Goal: Information Seeking & Learning: Learn about a topic

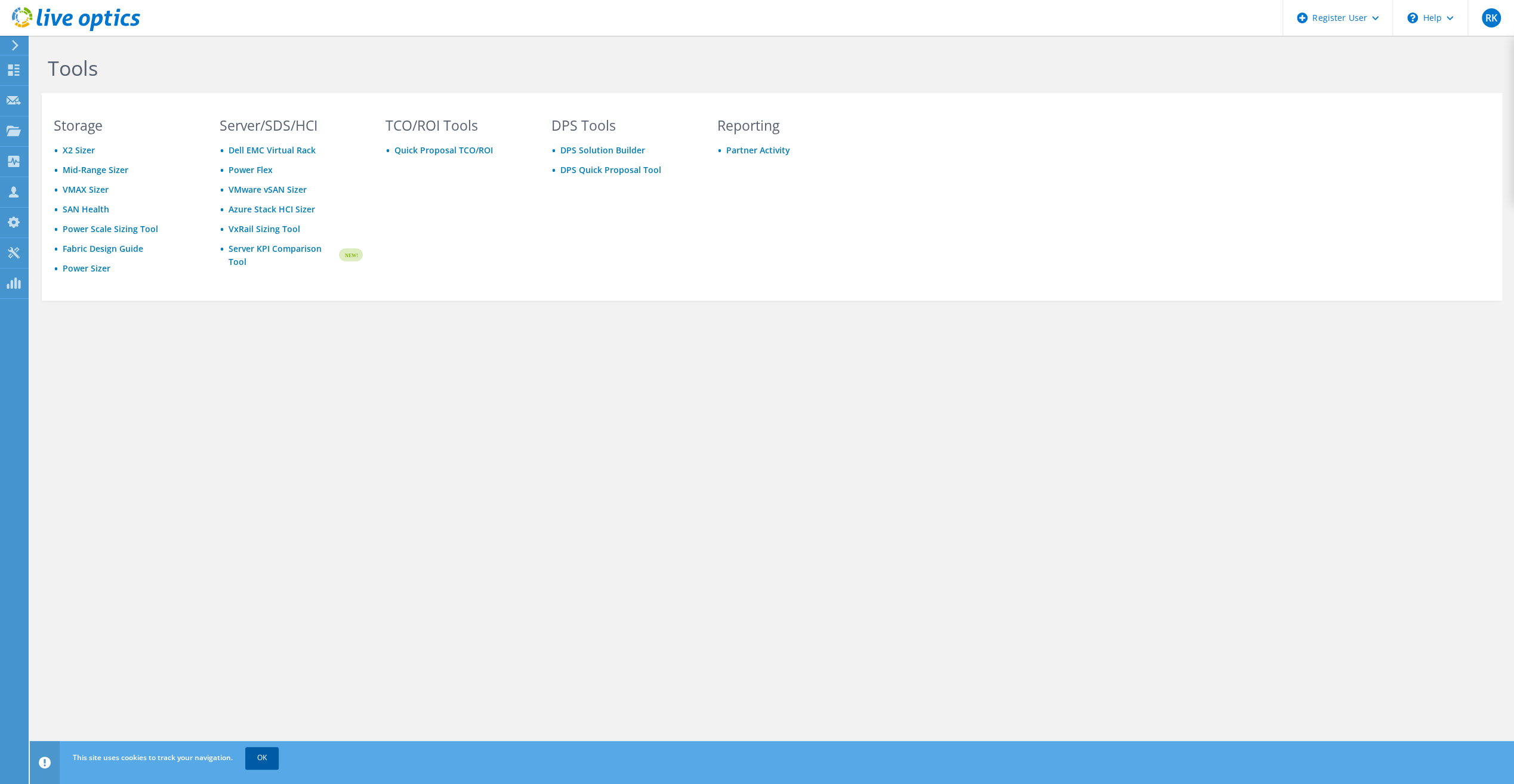
click at [265, 749] on link "OK" at bounding box center [262, 758] width 34 height 22
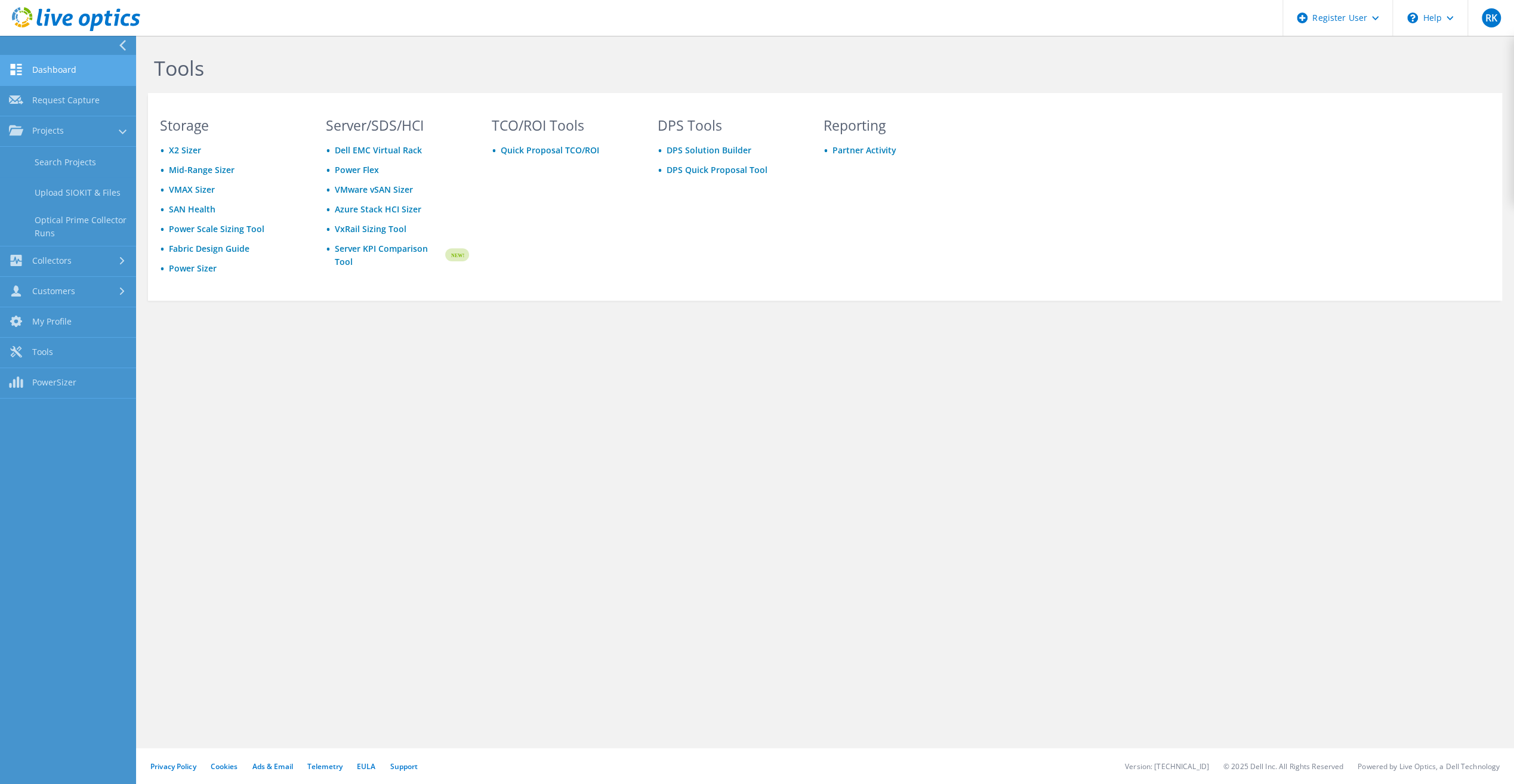
click at [41, 74] on link "Dashboard" at bounding box center [68, 71] width 136 height 31
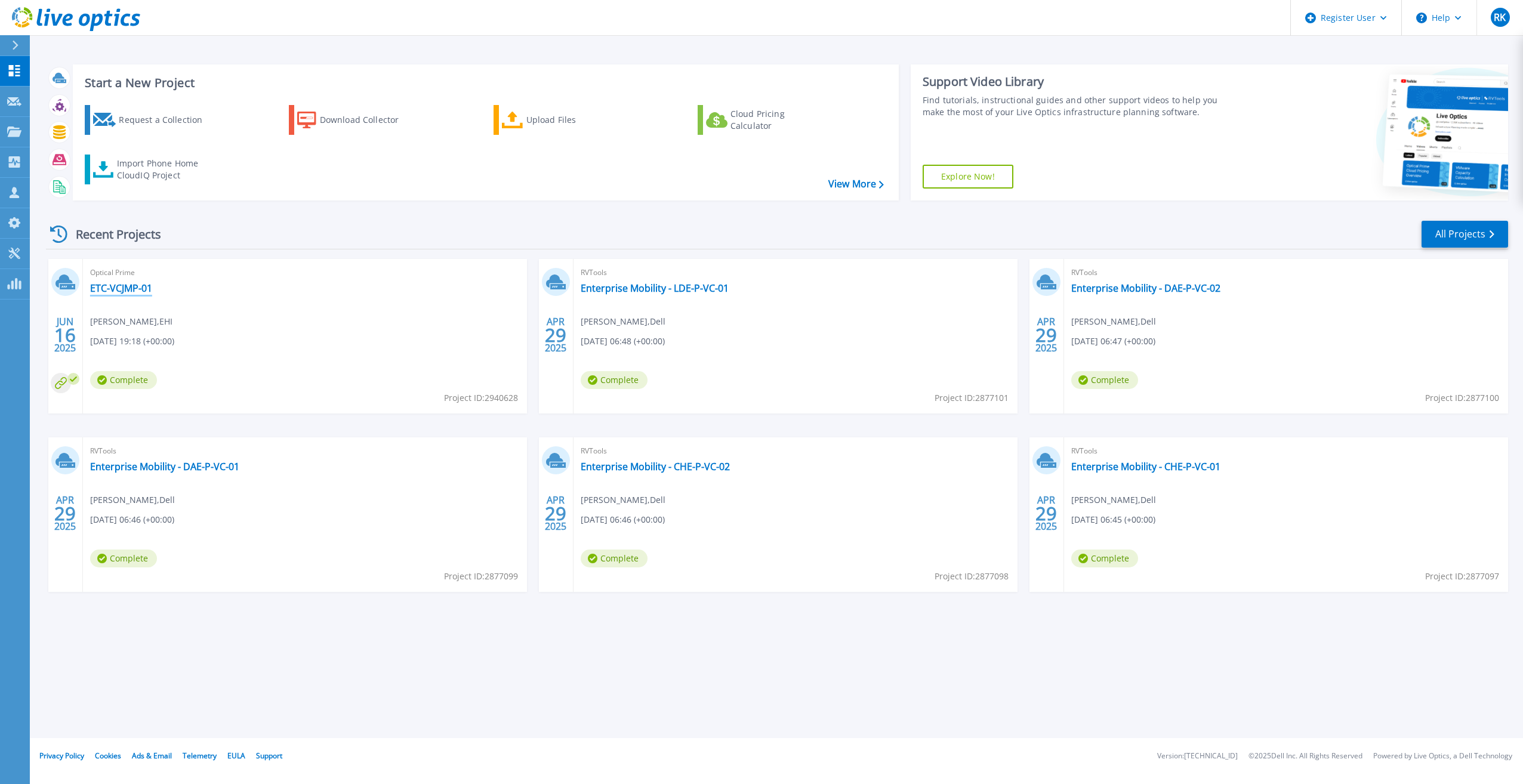
click at [122, 284] on link "ETC-VCJMP-01" at bounding box center [121, 288] width 62 height 12
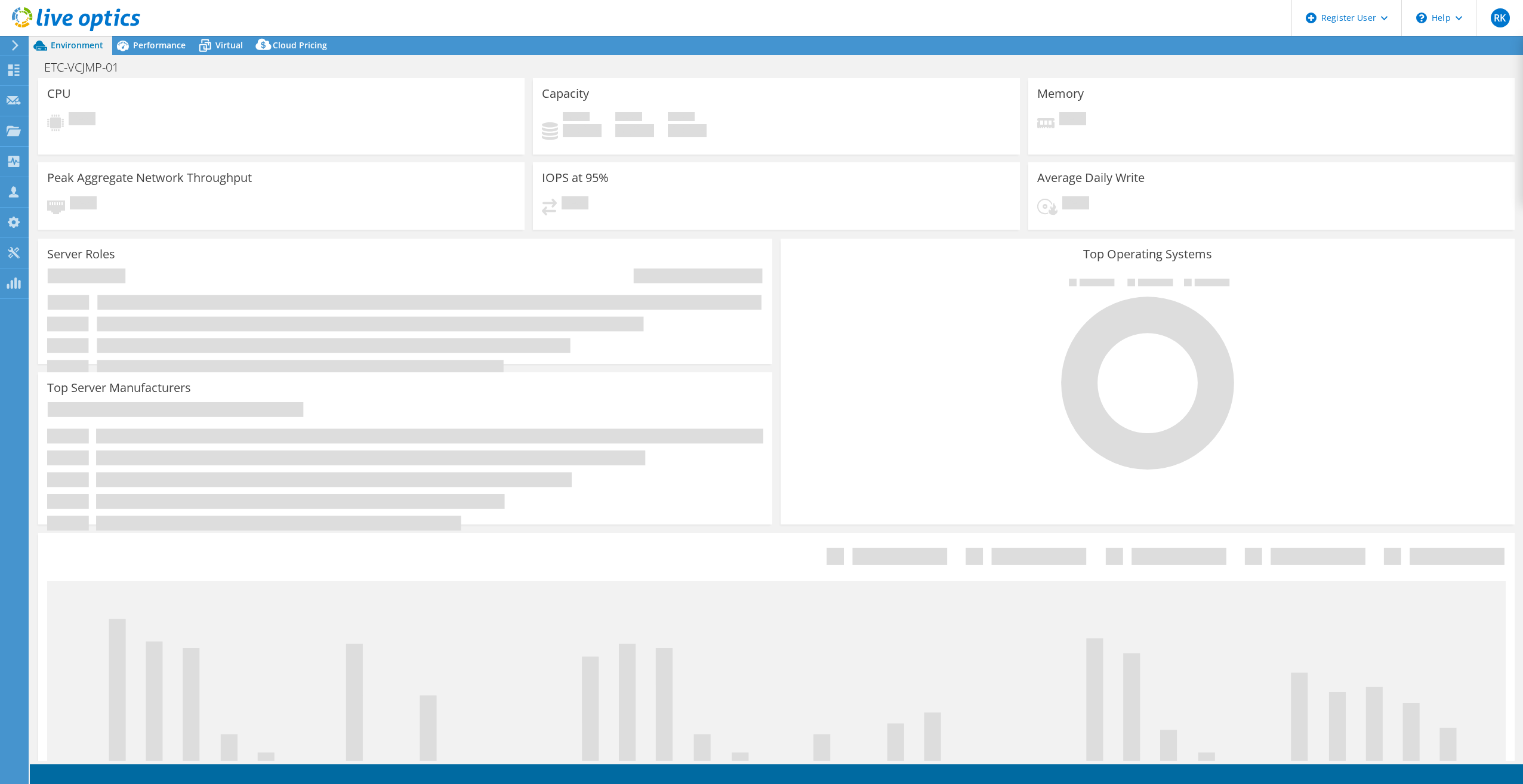
select select "USD"
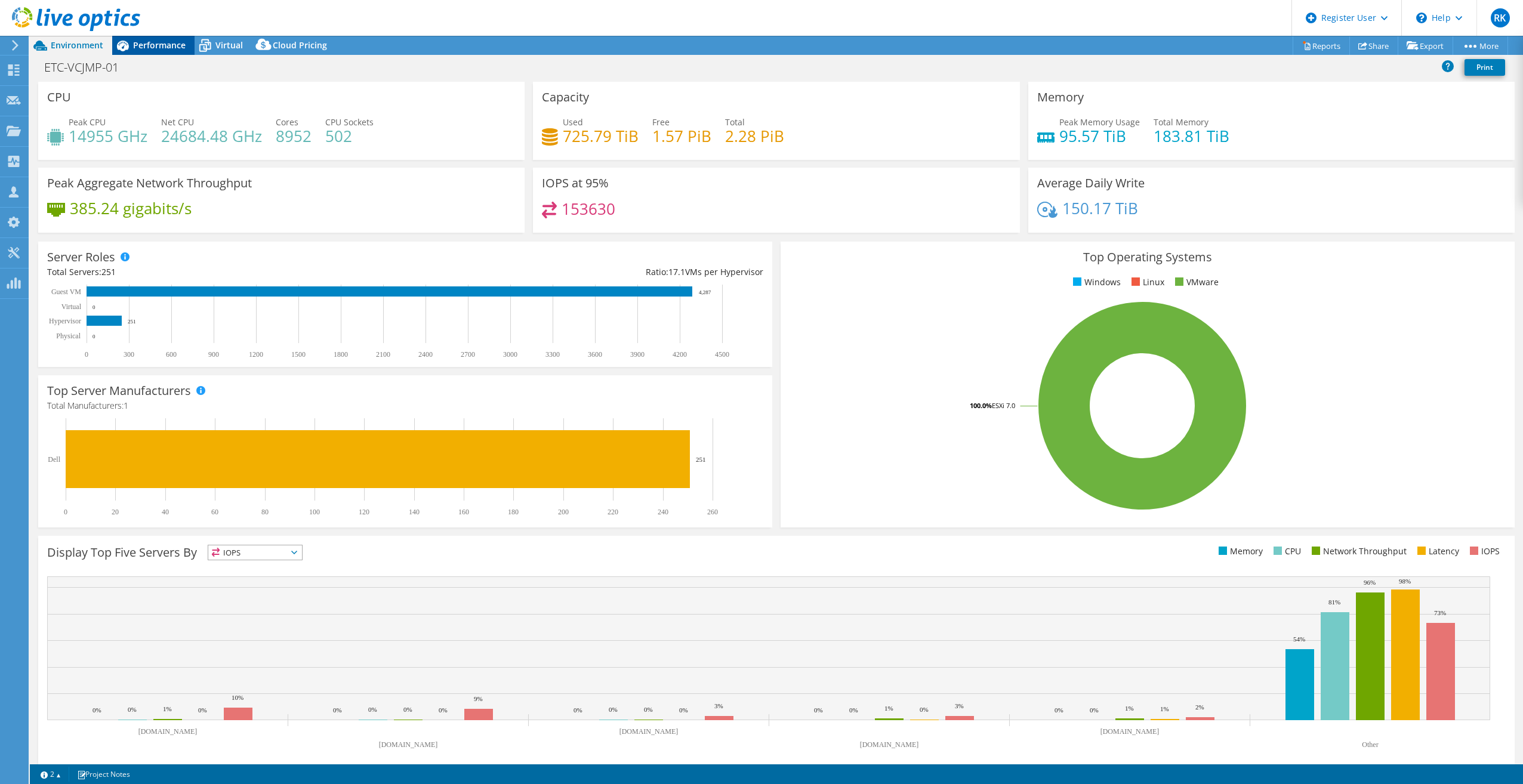
click at [165, 46] on span "Performance" at bounding box center [159, 45] width 53 height 11
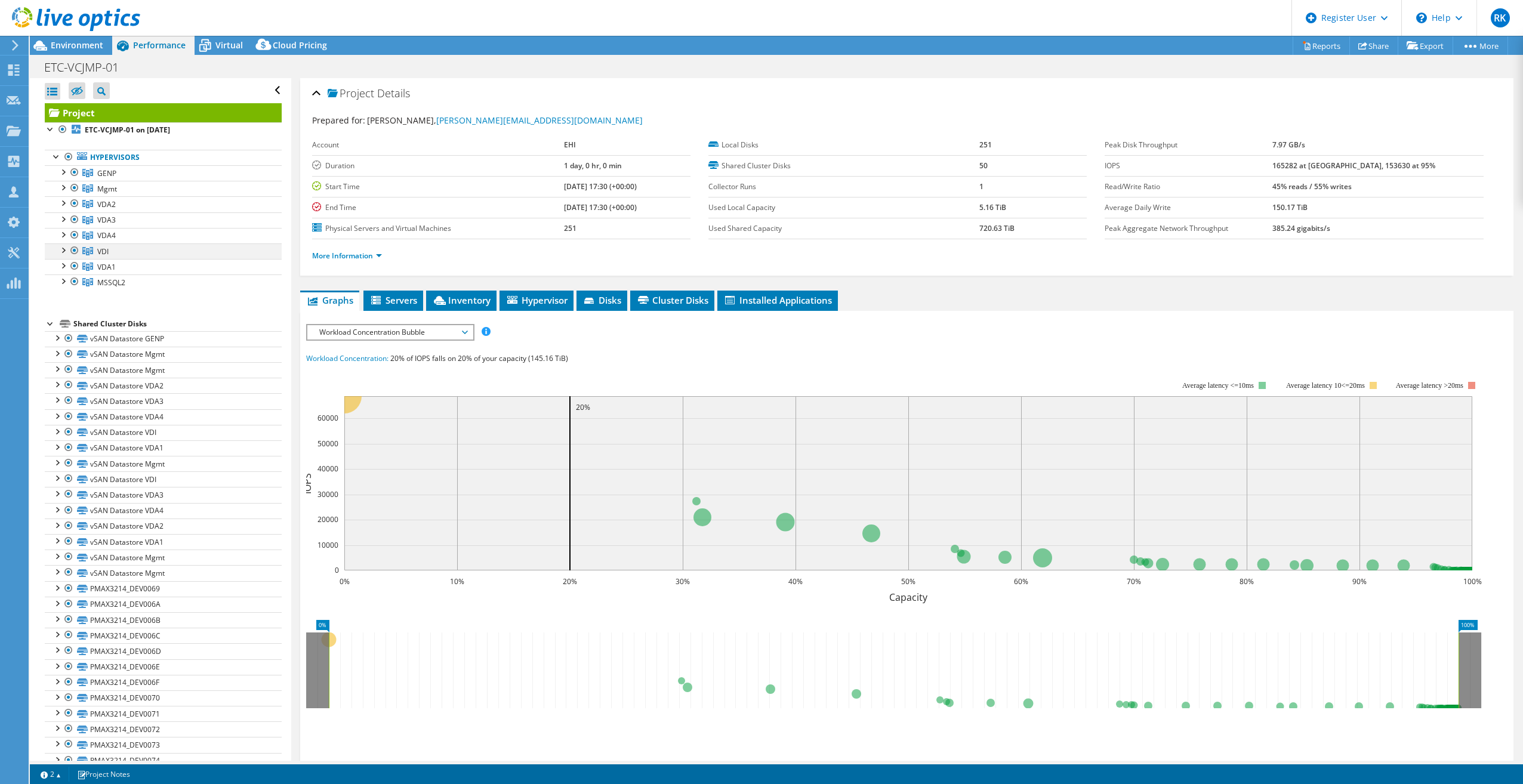
click at [59, 247] on div at bounding box center [63, 250] width 12 height 12
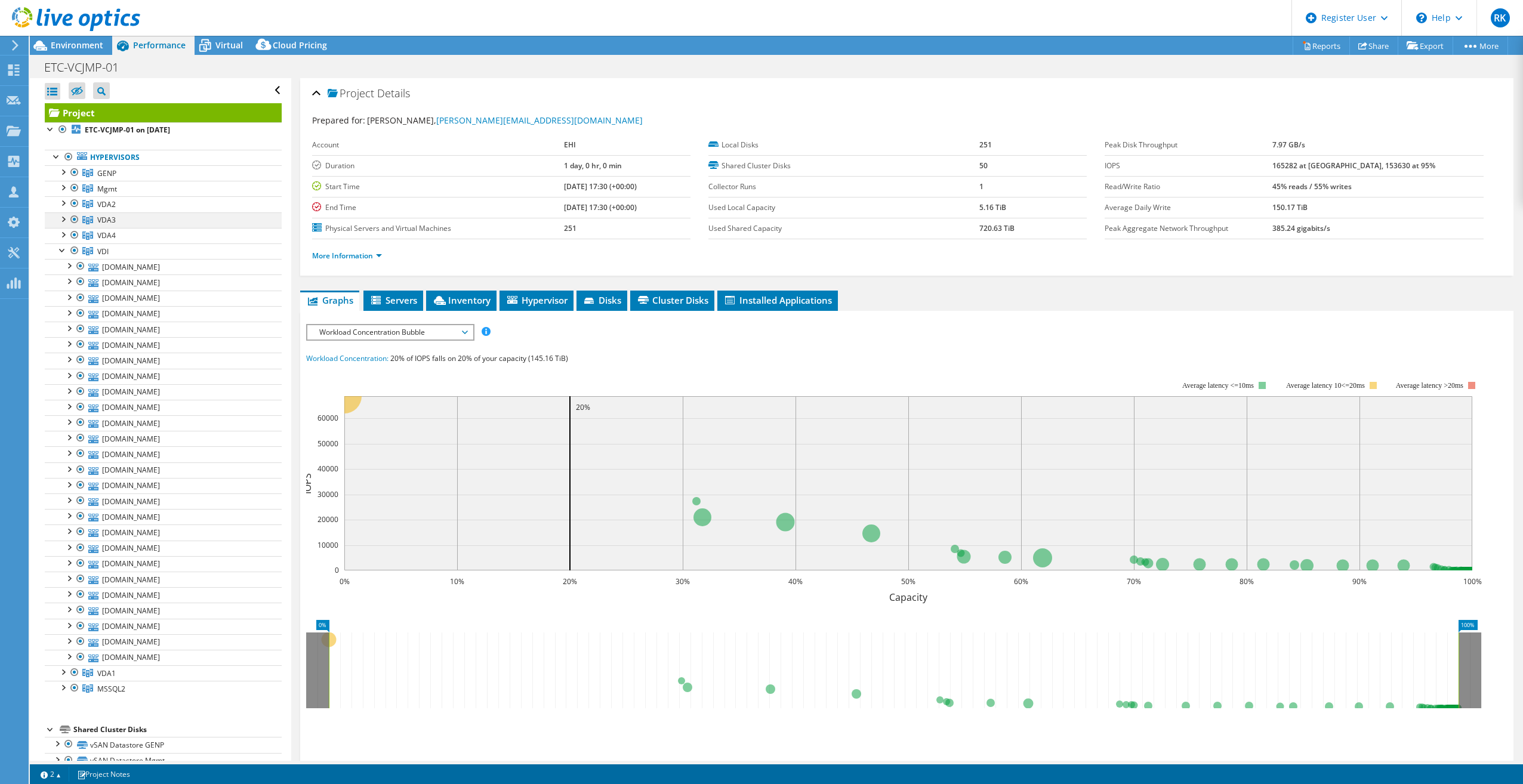
click at [66, 216] on div at bounding box center [63, 218] width 12 height 12
click at [60, 206] on div at bounding box center [63, 203] width 12 height 12
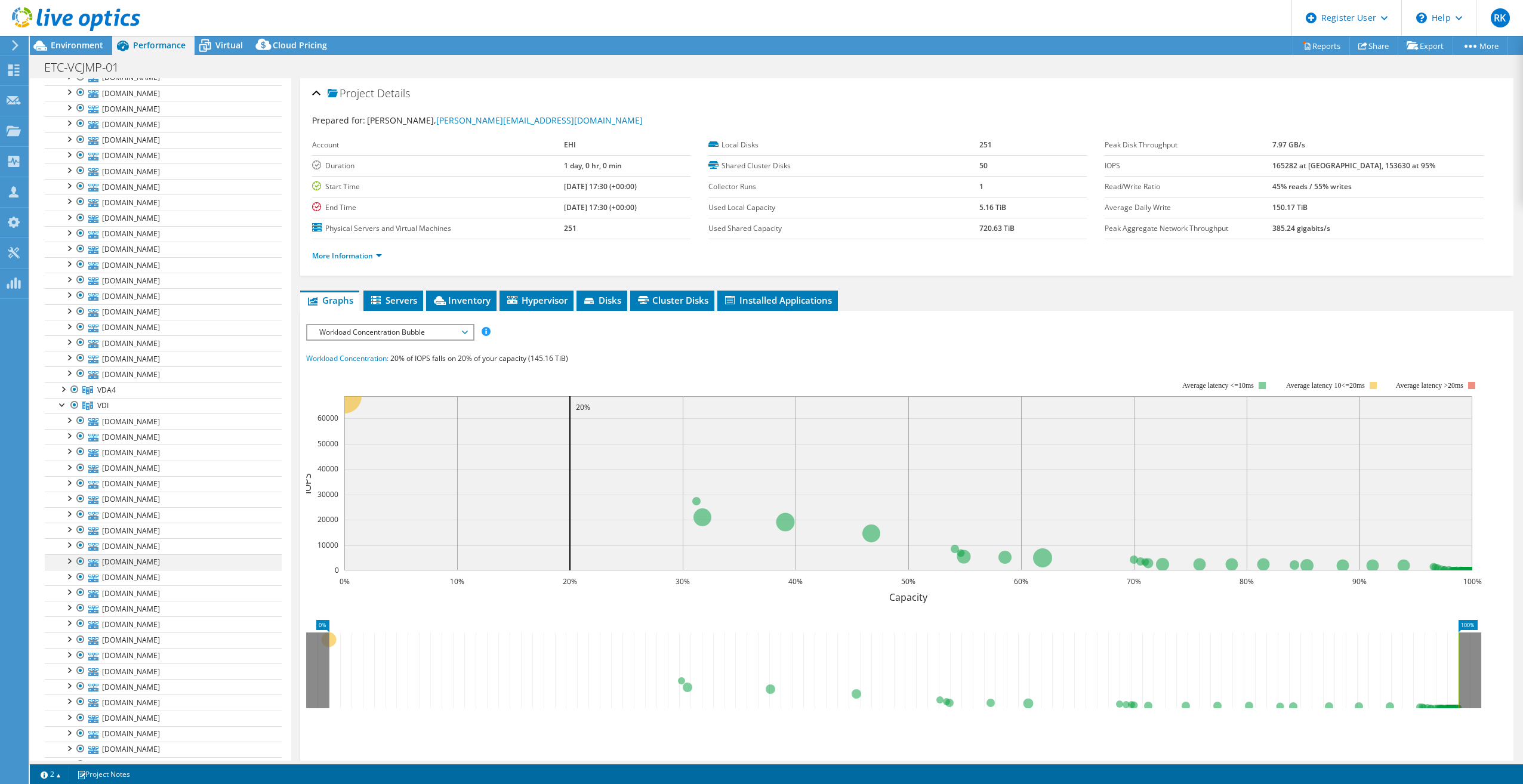
scroll to position [1014, 0]
click at [62, 276] on div at bounding box center [63, 282] width 12 height 12
click at [64, 172] on div at bounding box center [63, 171] width 12 height 12
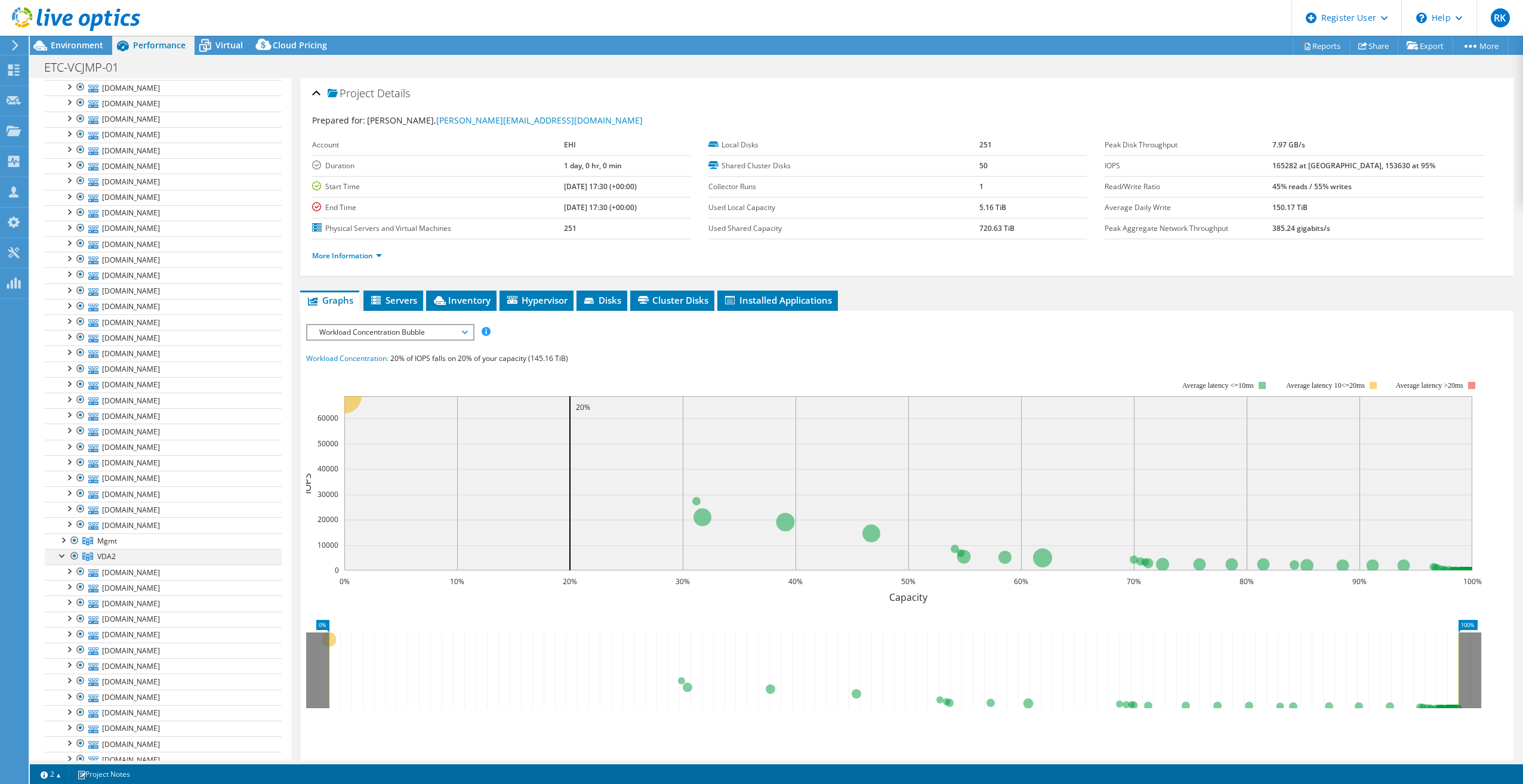
click at [73, 549] on div at bounding box center [74, 556] width 12 height 14
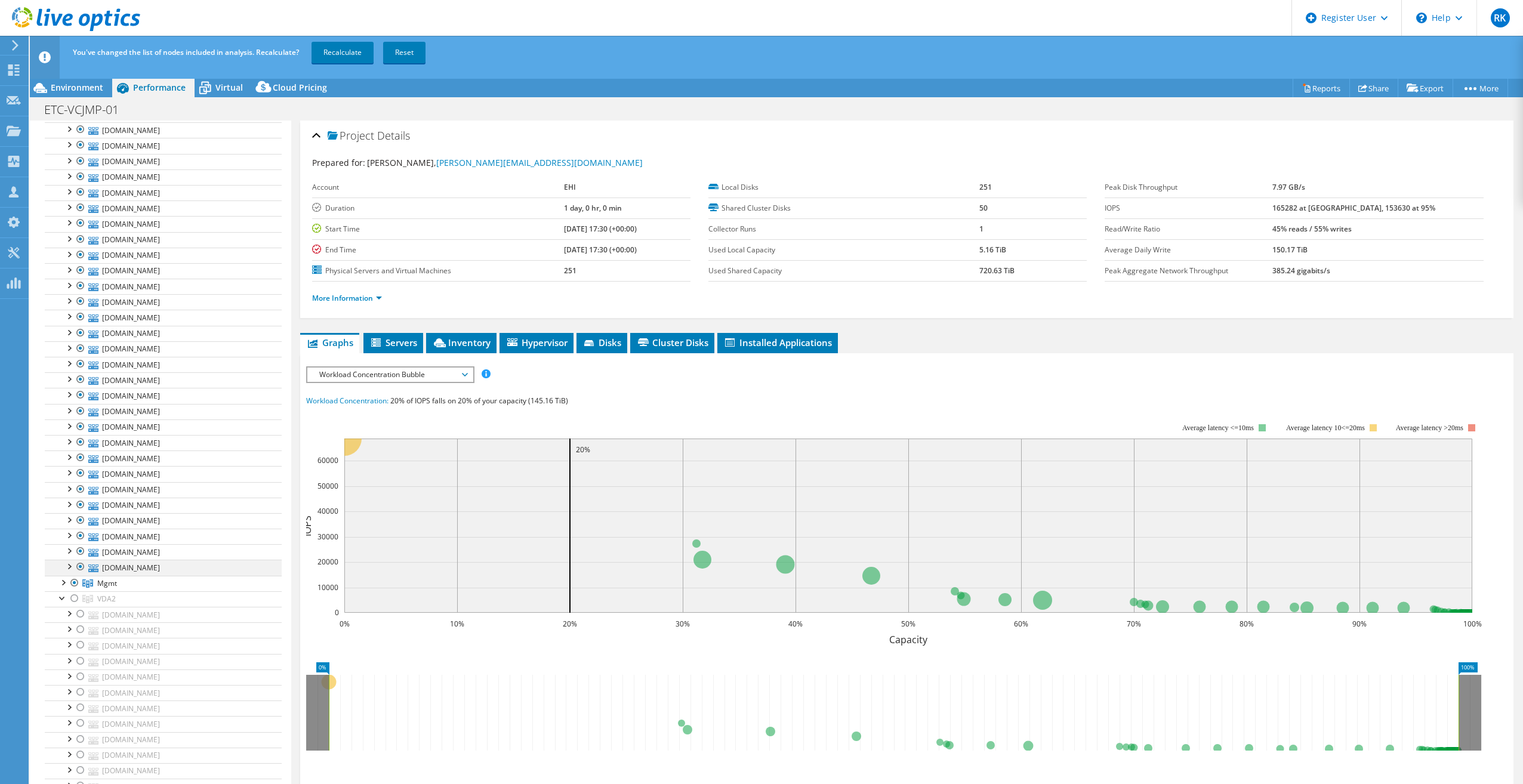
click at [77, 529] on div at bounding box center [80, 536] width 12 height 14
click at [79, 529] on div at bounding box center [80, 536] width 12 height 14
click at [77, 576] on div at bounding box center [74, 583] width 12 height 14
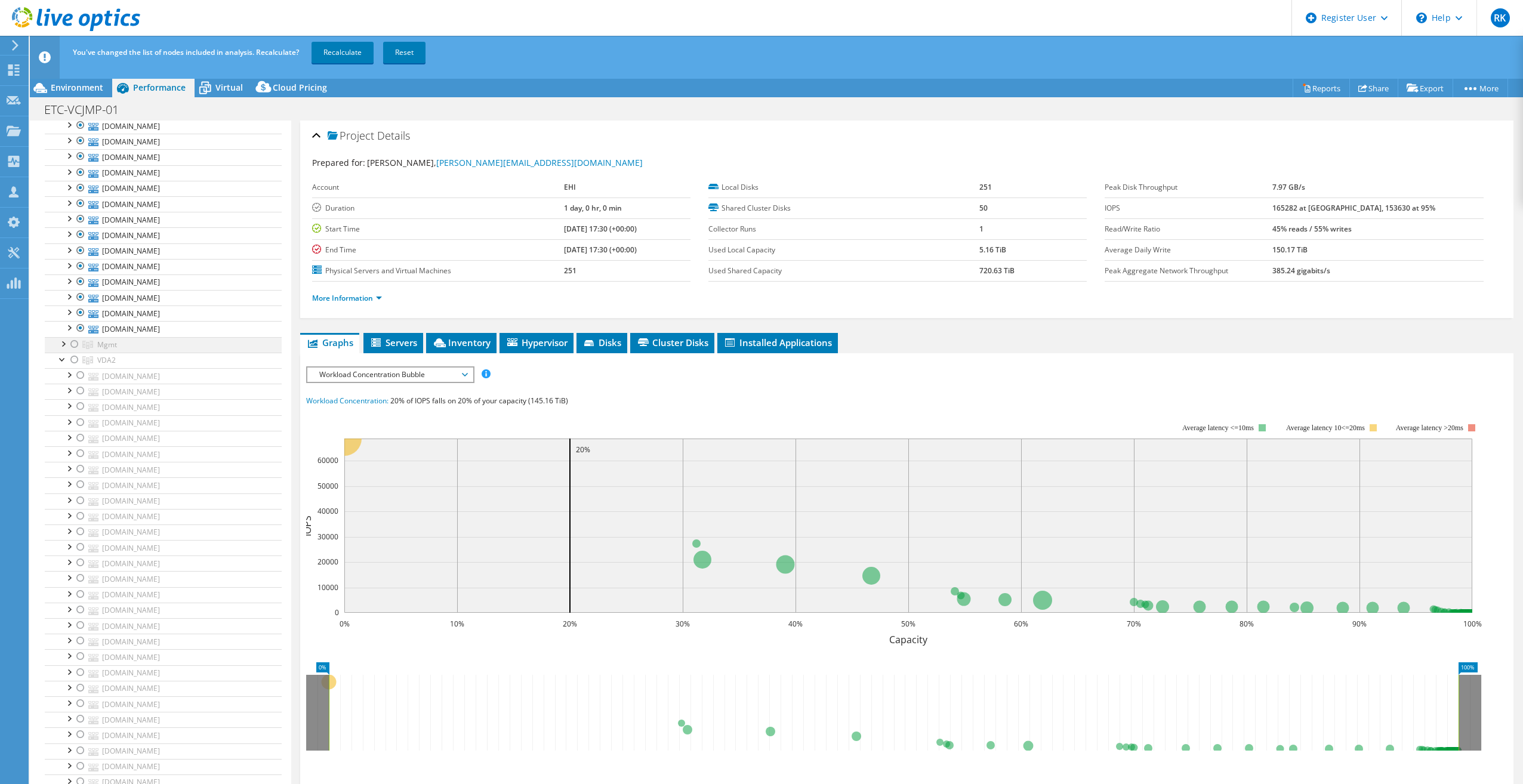
click at [61, 337] on div at bounding box center [63, 343] width 12 height 12
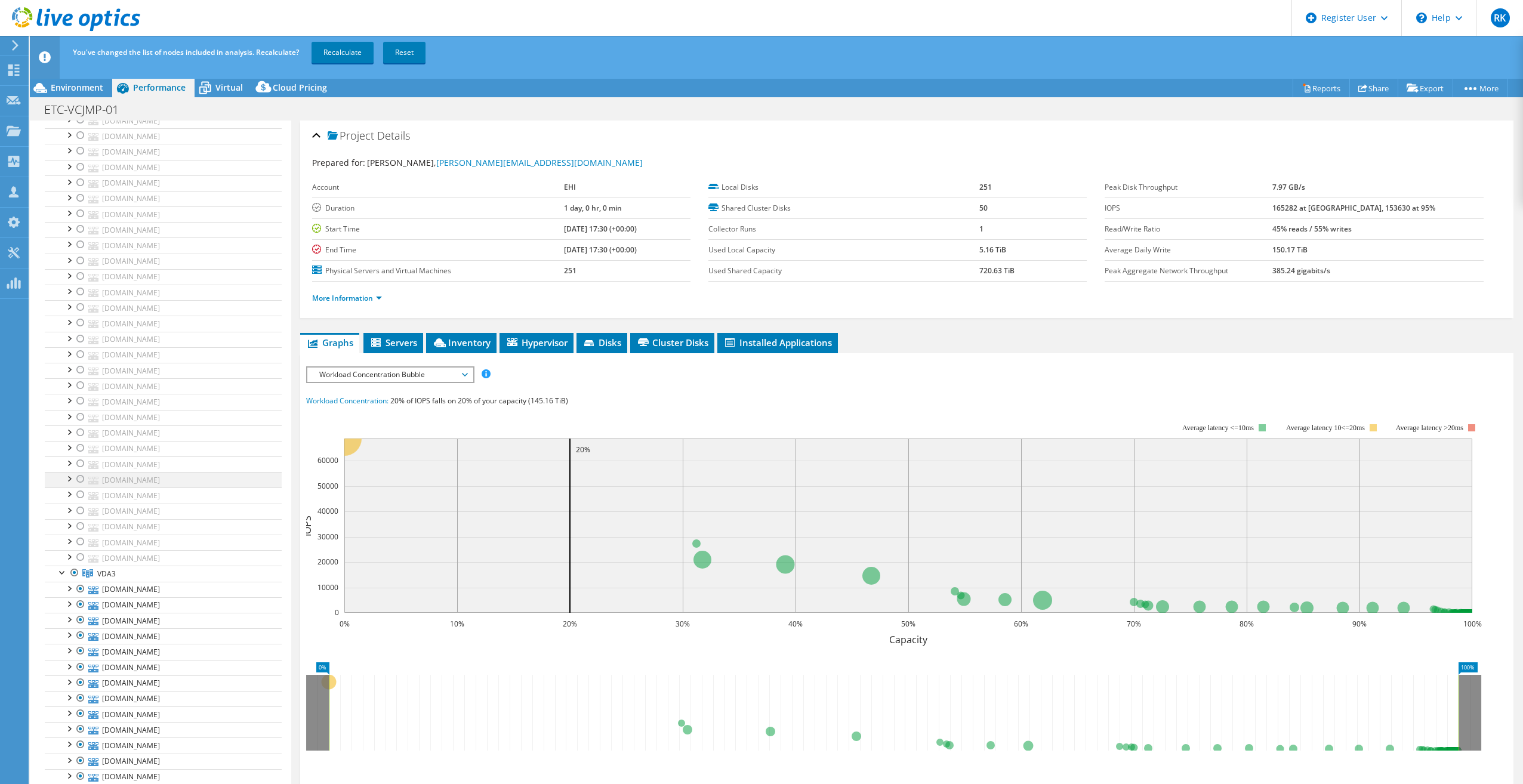
scroll to position [895, 0]
click at [75, 422] on div at bounding box center [74, 428] width 12 height 14
click at [75, 432] on div at bounding box center [74, 439] width 12 height 14
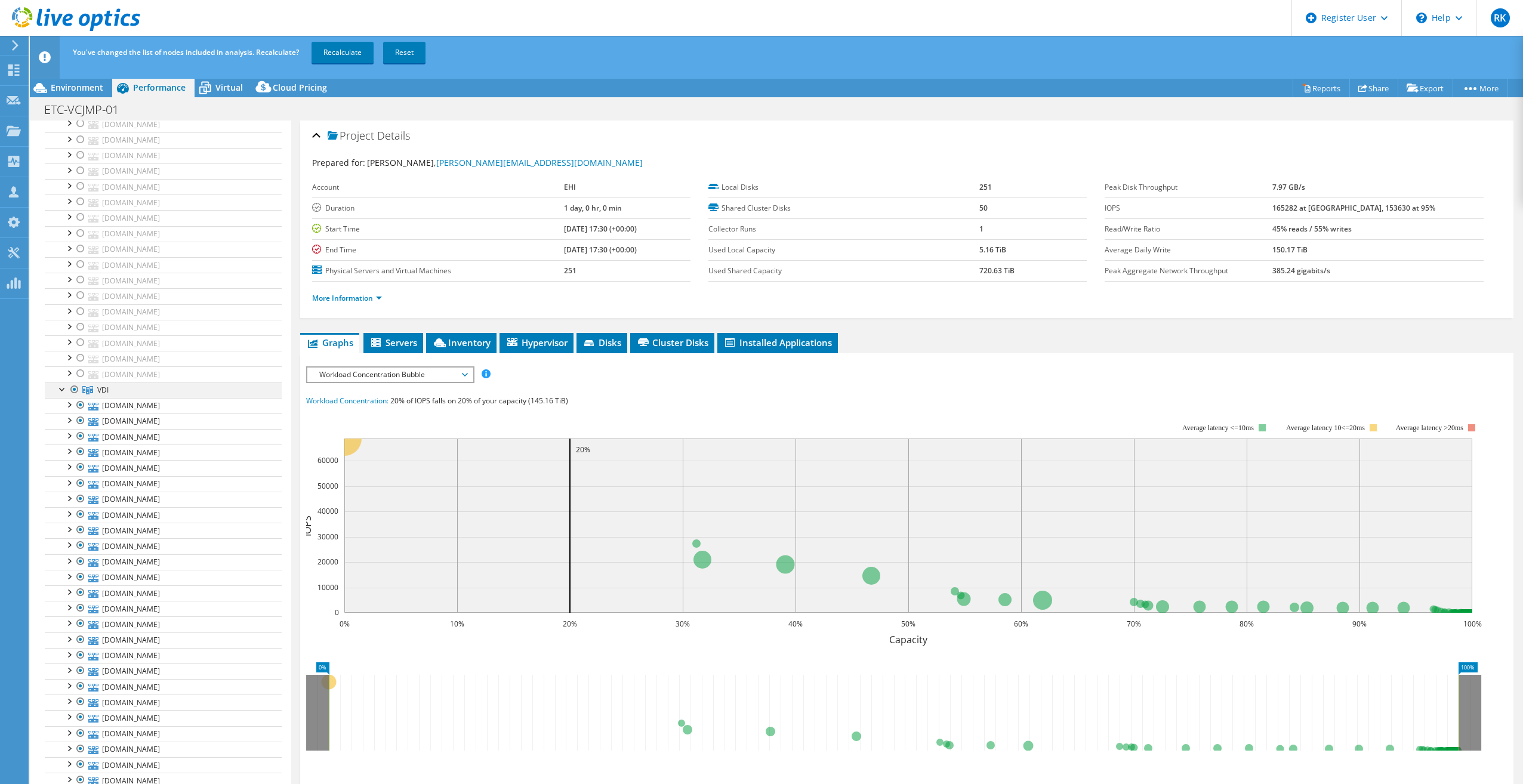
click at [77, 383] on div at bounding box center [74, 389] width 12 height 14
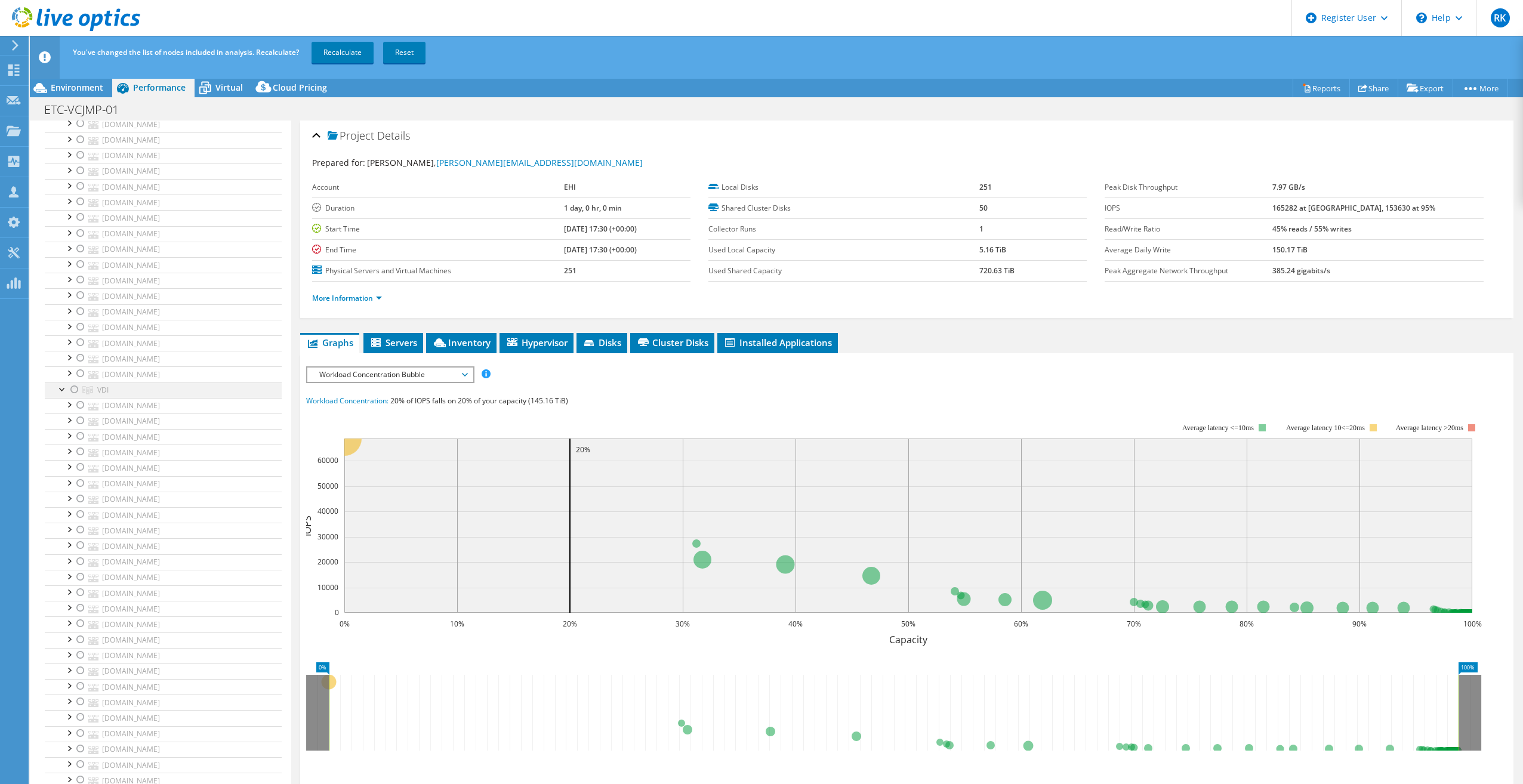
click at [60, 383] on div at bounding box center [63, 389] width 12 height 12
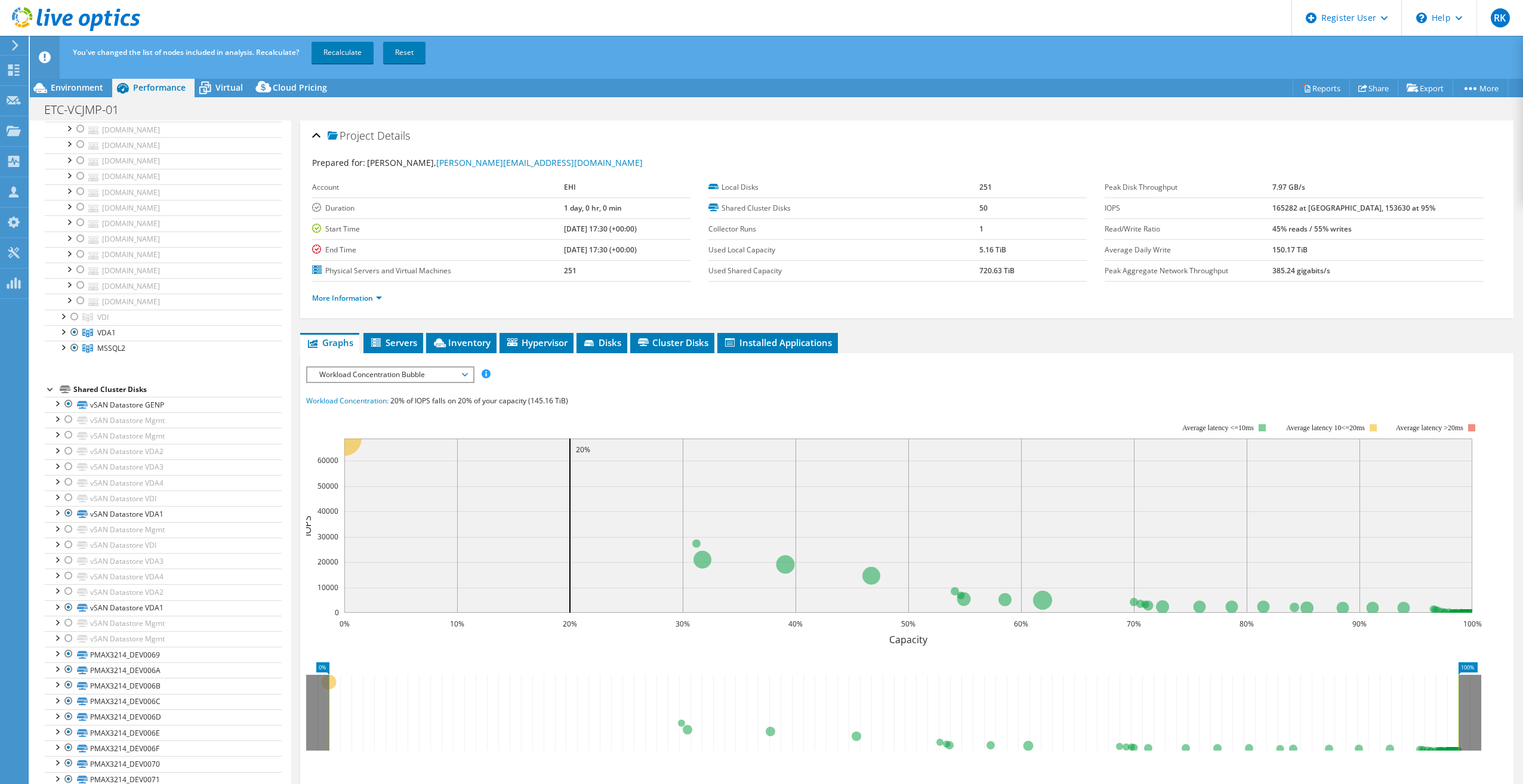
scroll to position [2208, 0]
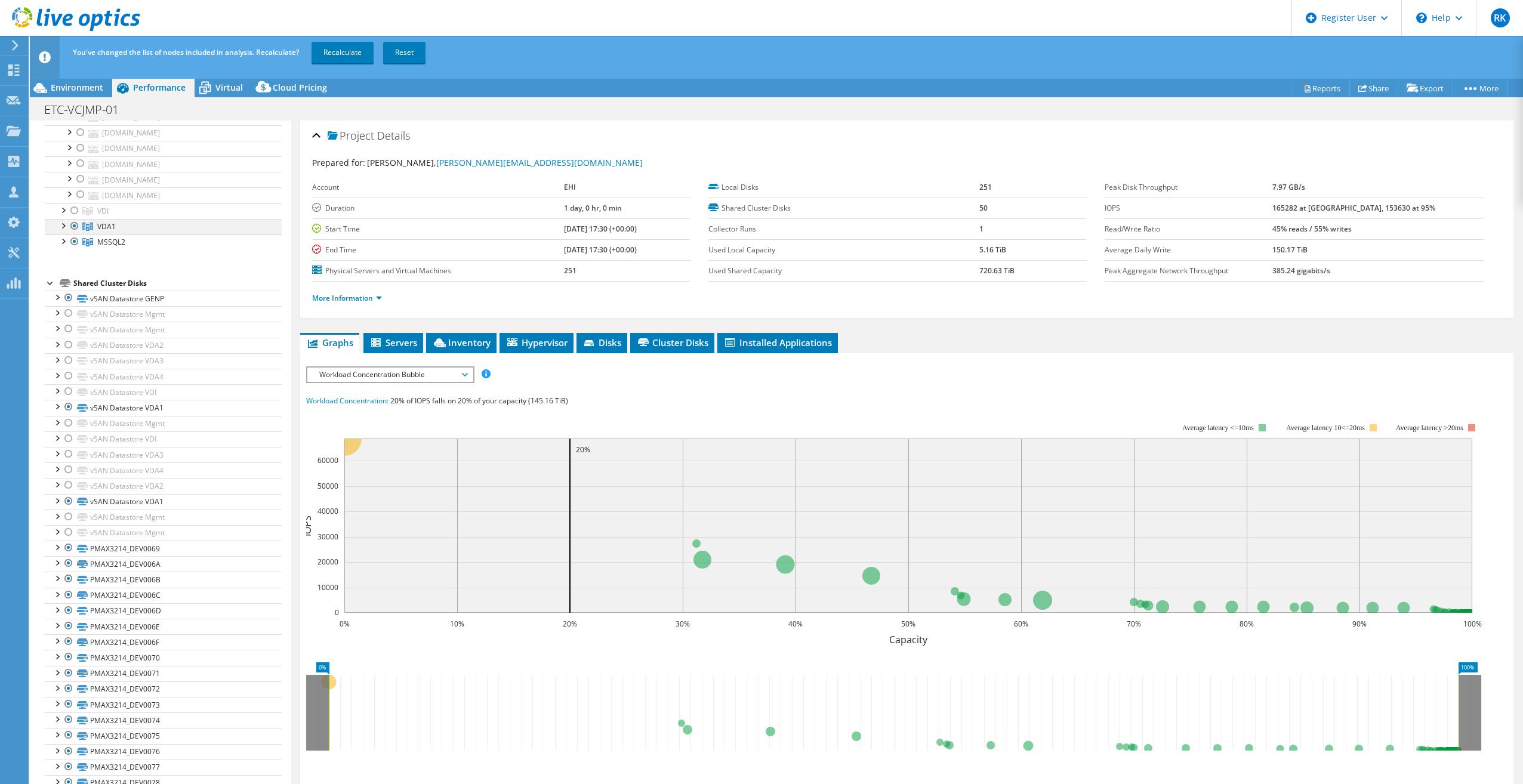
click at [75, 219] on div at bounding box center [74, 226] width 12 height 14
click at [72, 235] on div at bounding box center [74, 242] width 12 height 14
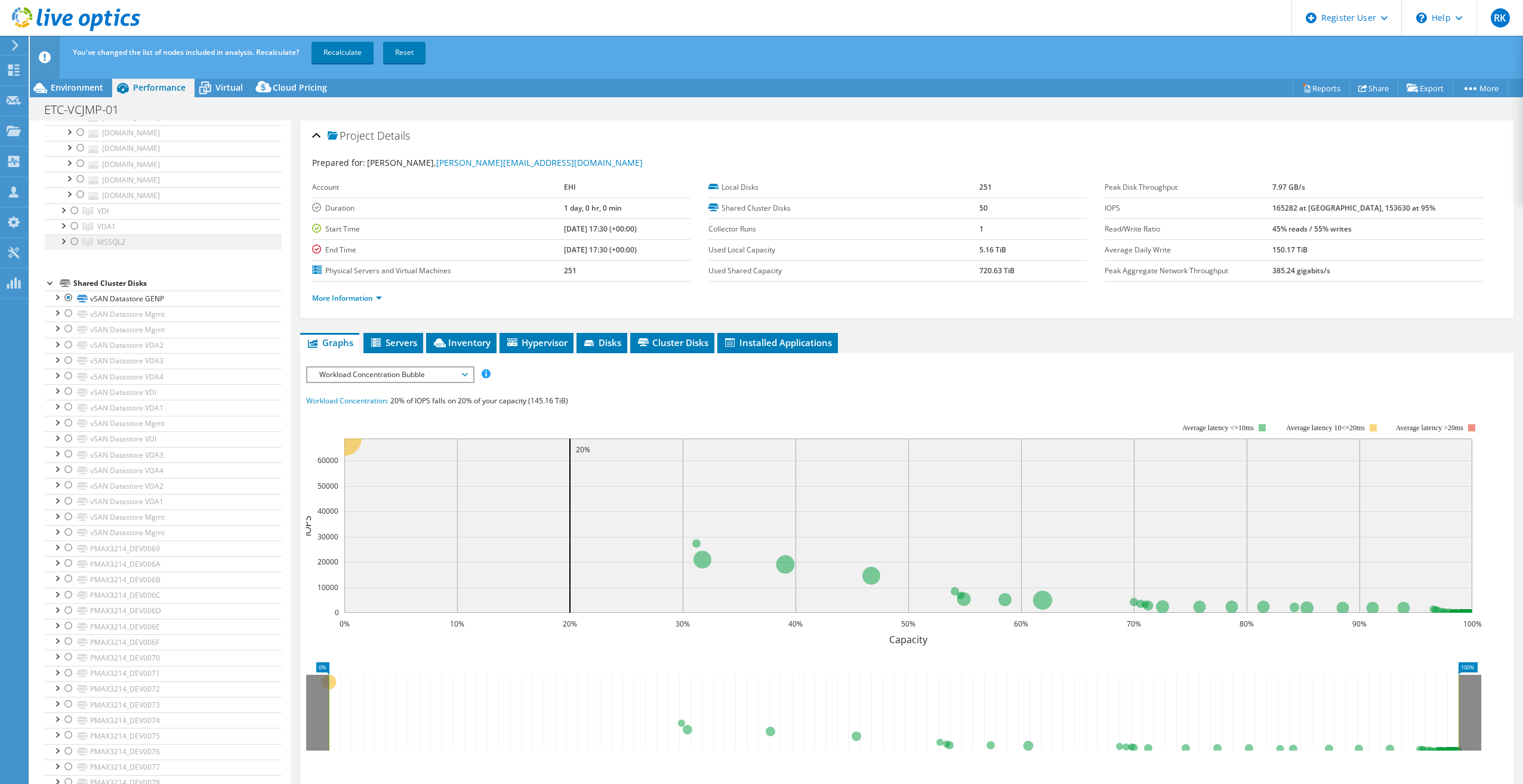
click at [61, 235] on div at bounding box center [63, 241] width 12 height 12
click at [74, 235] on div at bounding box center [74, 242] width 12 height 14
click at [73, 533] on div at bounding box center [74, 539] width 12 height 14
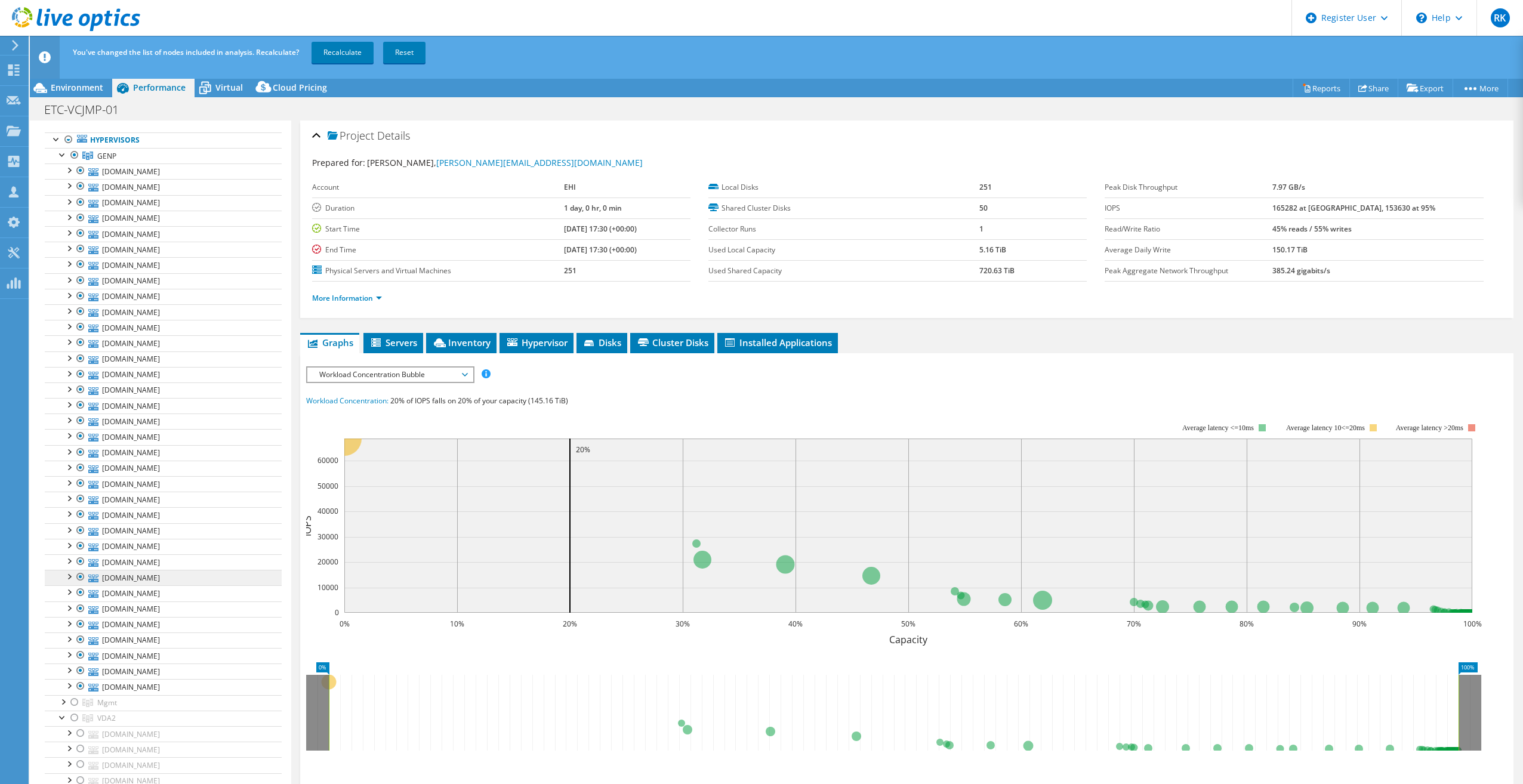
scroll to position [0, 0]
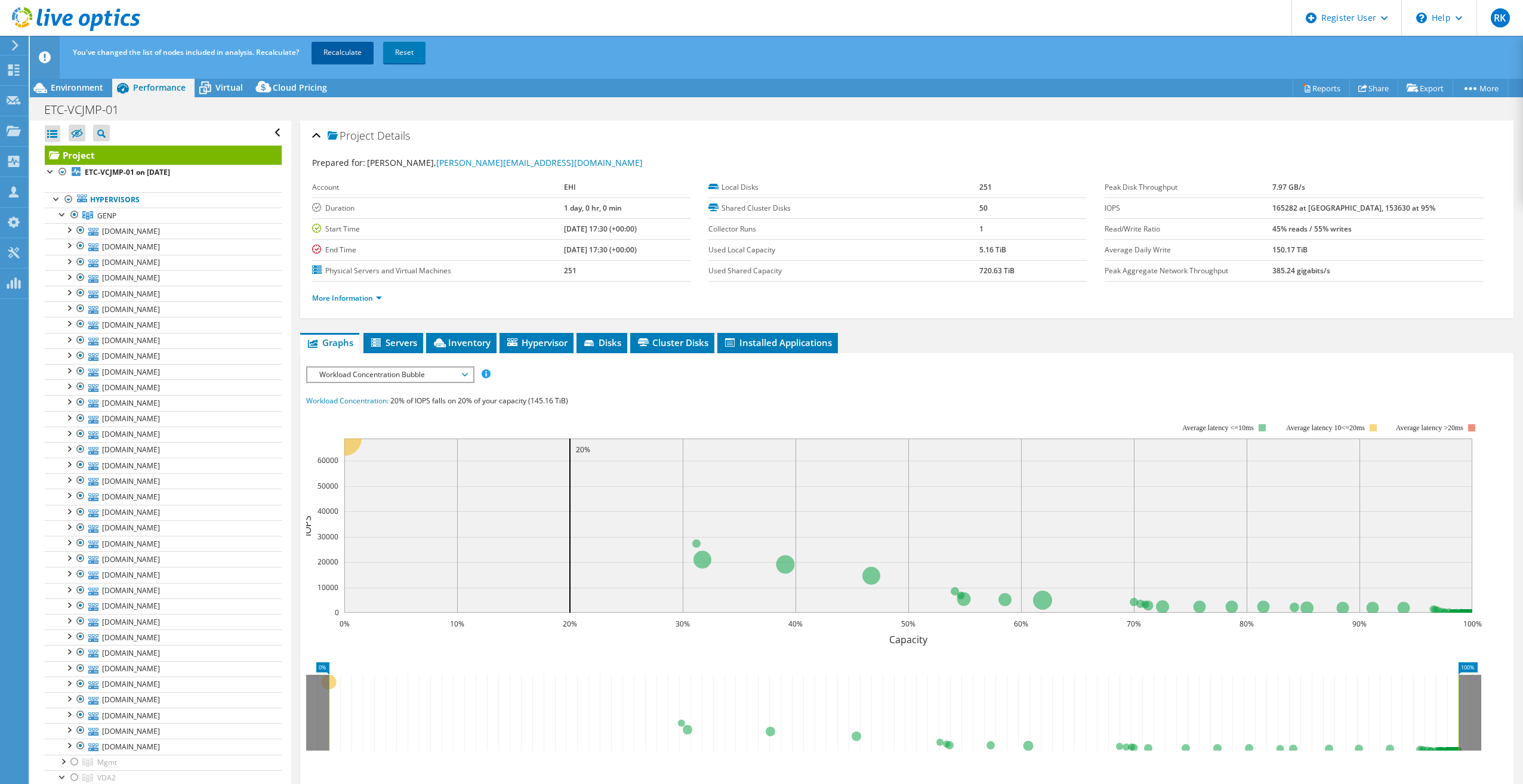
click at [350, 50] on link "Recalculate" at bounding box center [342, 53] width 62 height 22
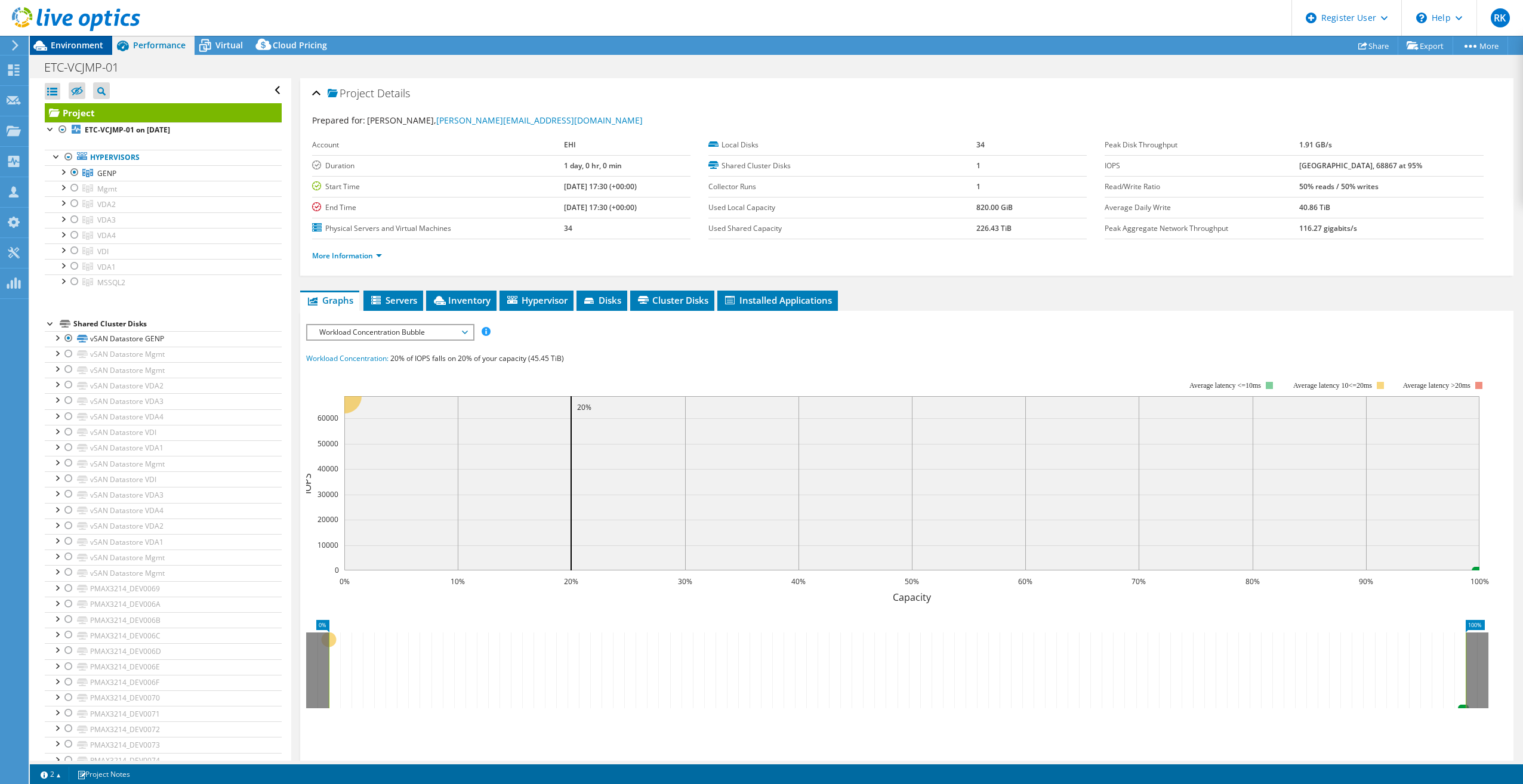
click at [53, 40] on span "Environment" at bounding box center [77, 45] width 53 height 11
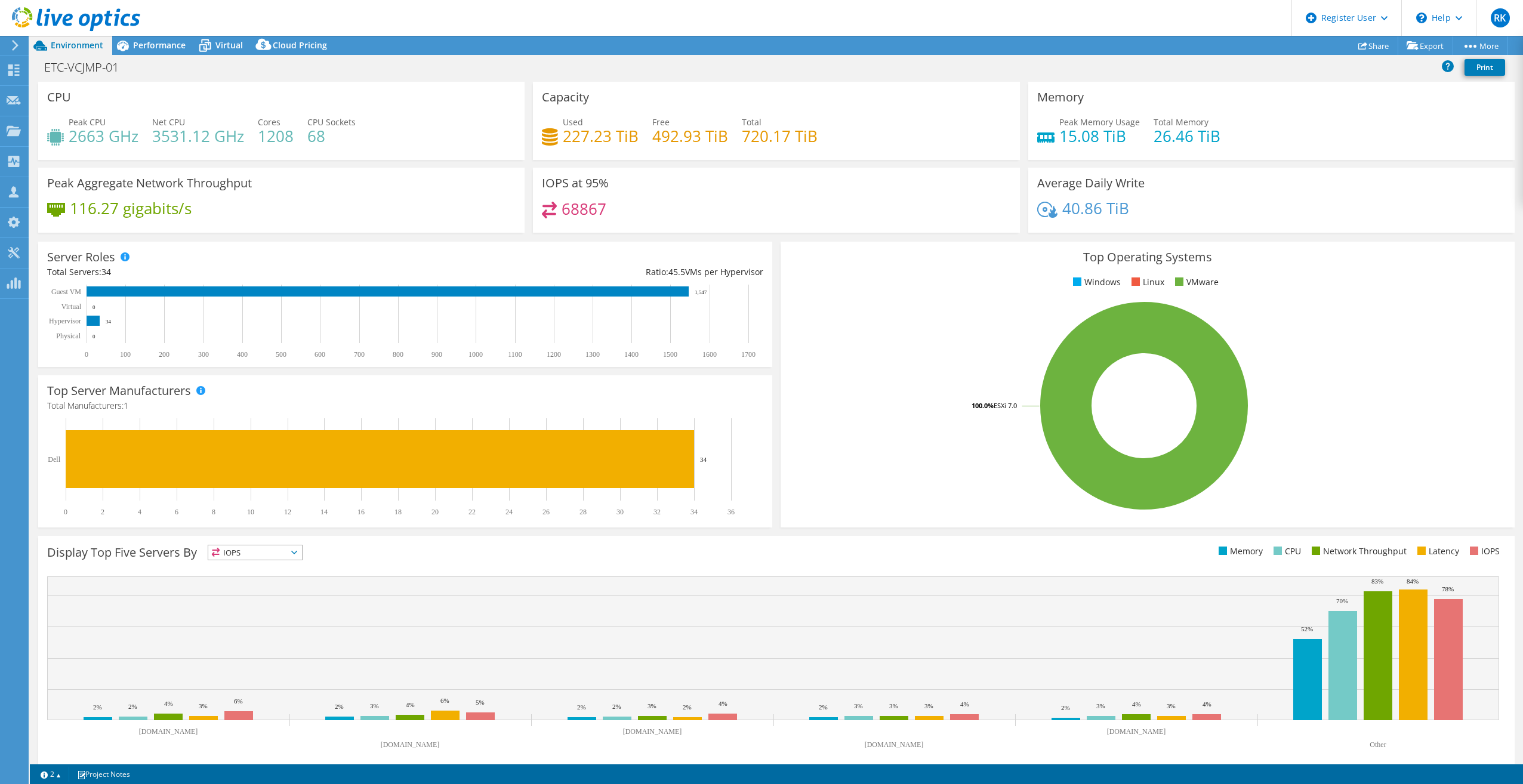
click at [11, 48] on div at bounding box center [14, 45] width 14 height 11
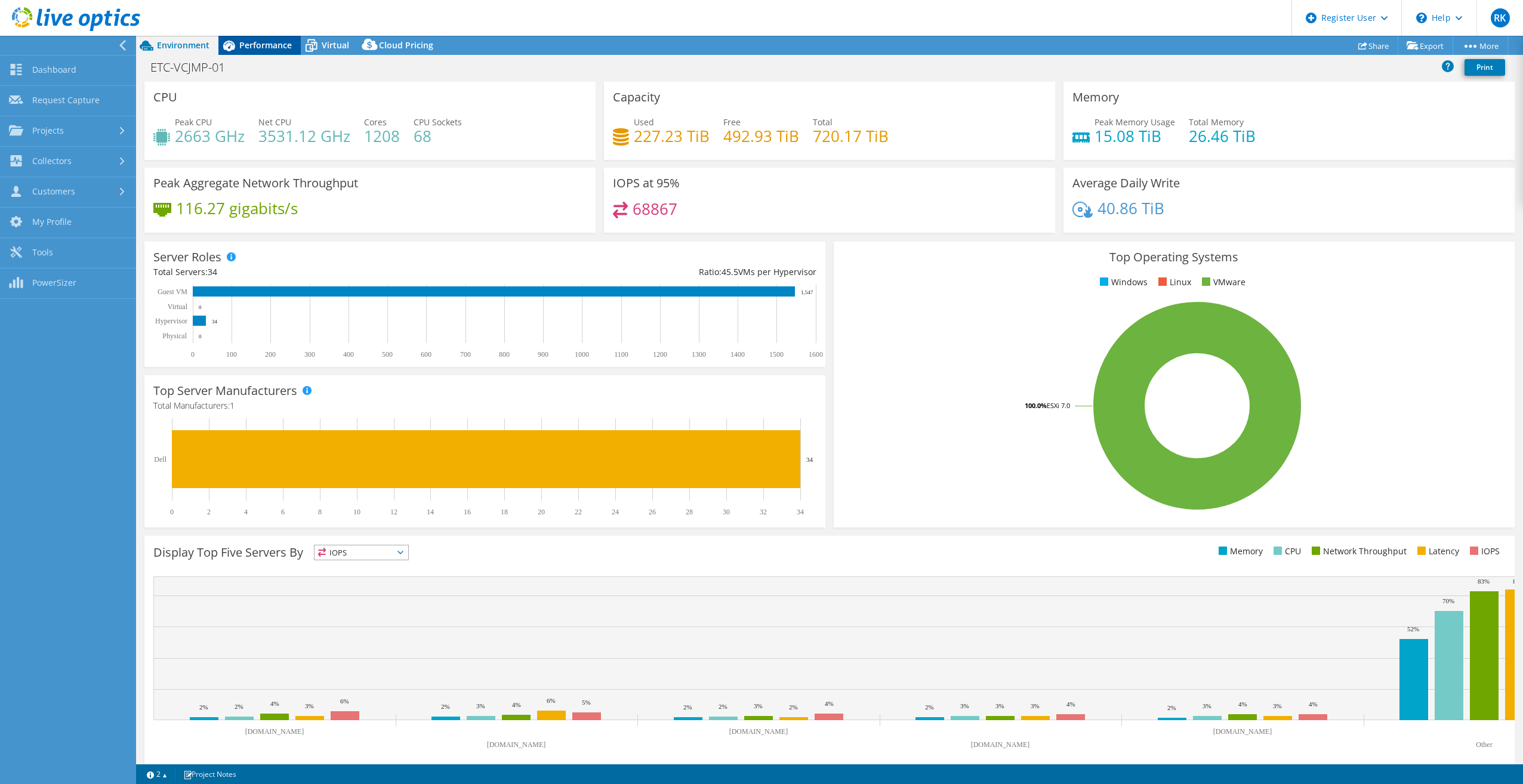
click at [255, 49] on span "Performance" at bounding box center [266, 45] width 53 height 11
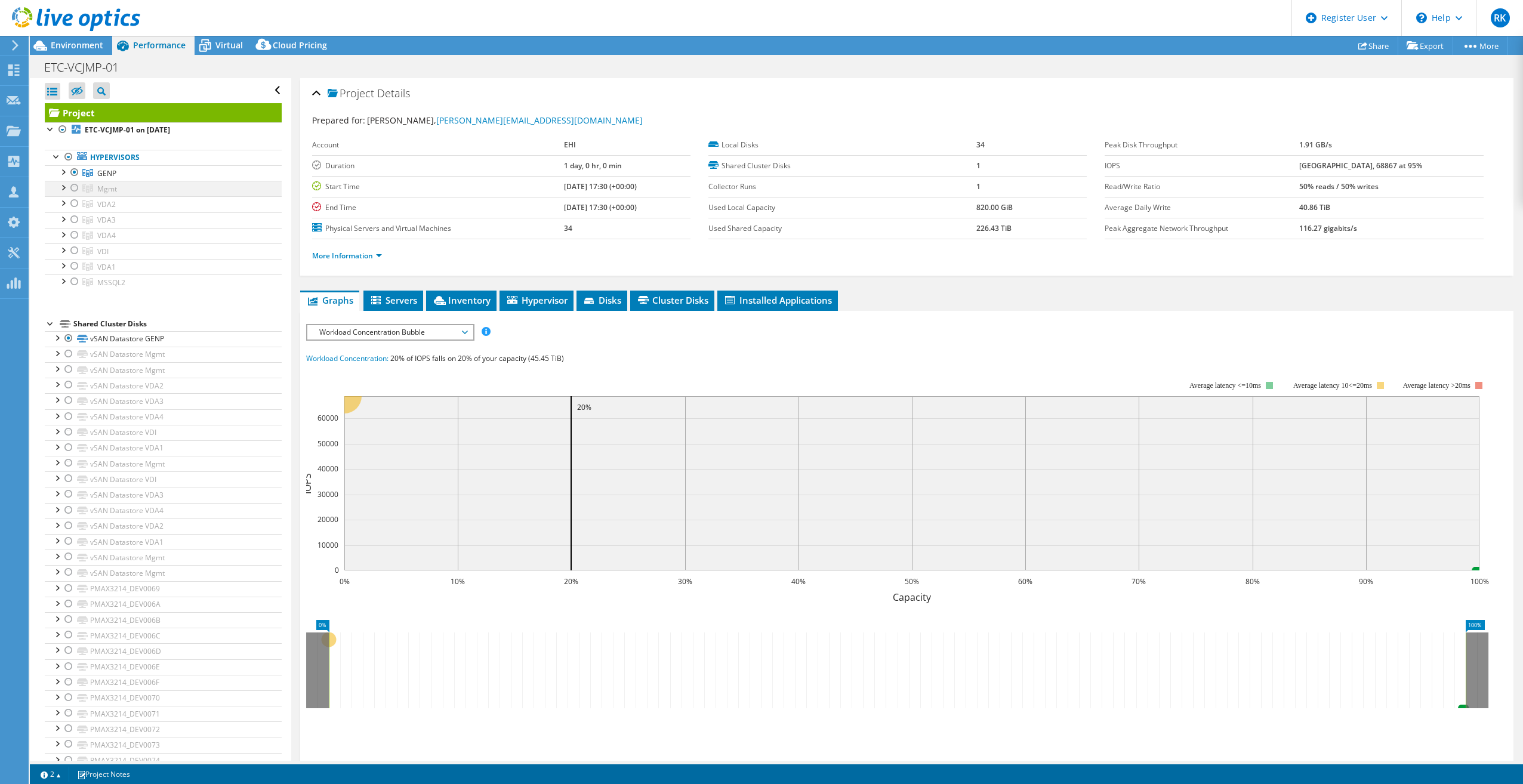
click at [66, 188] on div at bounding box center [63, 187] width 12 height 12
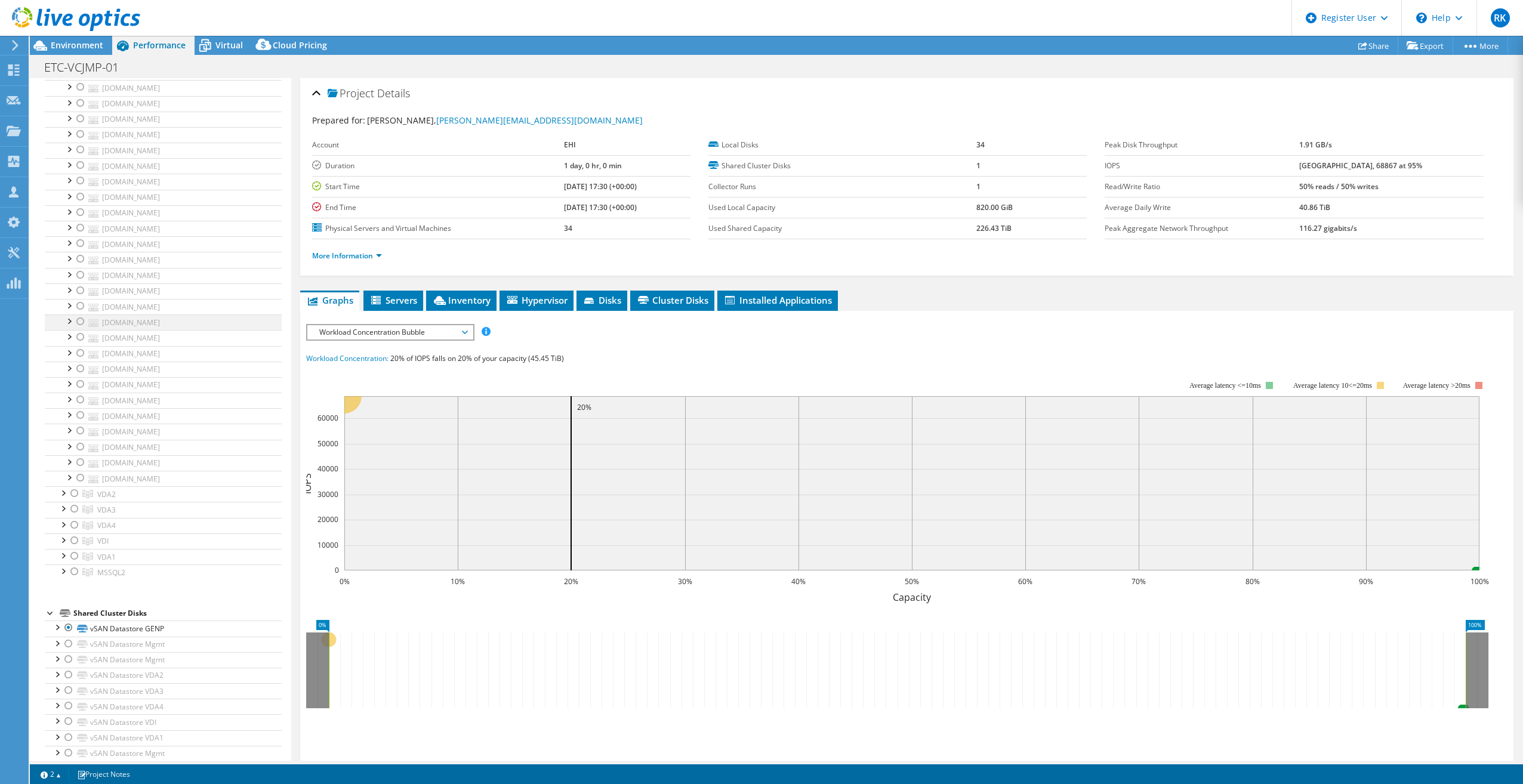
scroll to position [596, 0]
click at [59, 413] on div at bounding box center [63, 419] width 12 height 12
click at [65, 482] on div at bounding box center [63, 488] width 12 height 12
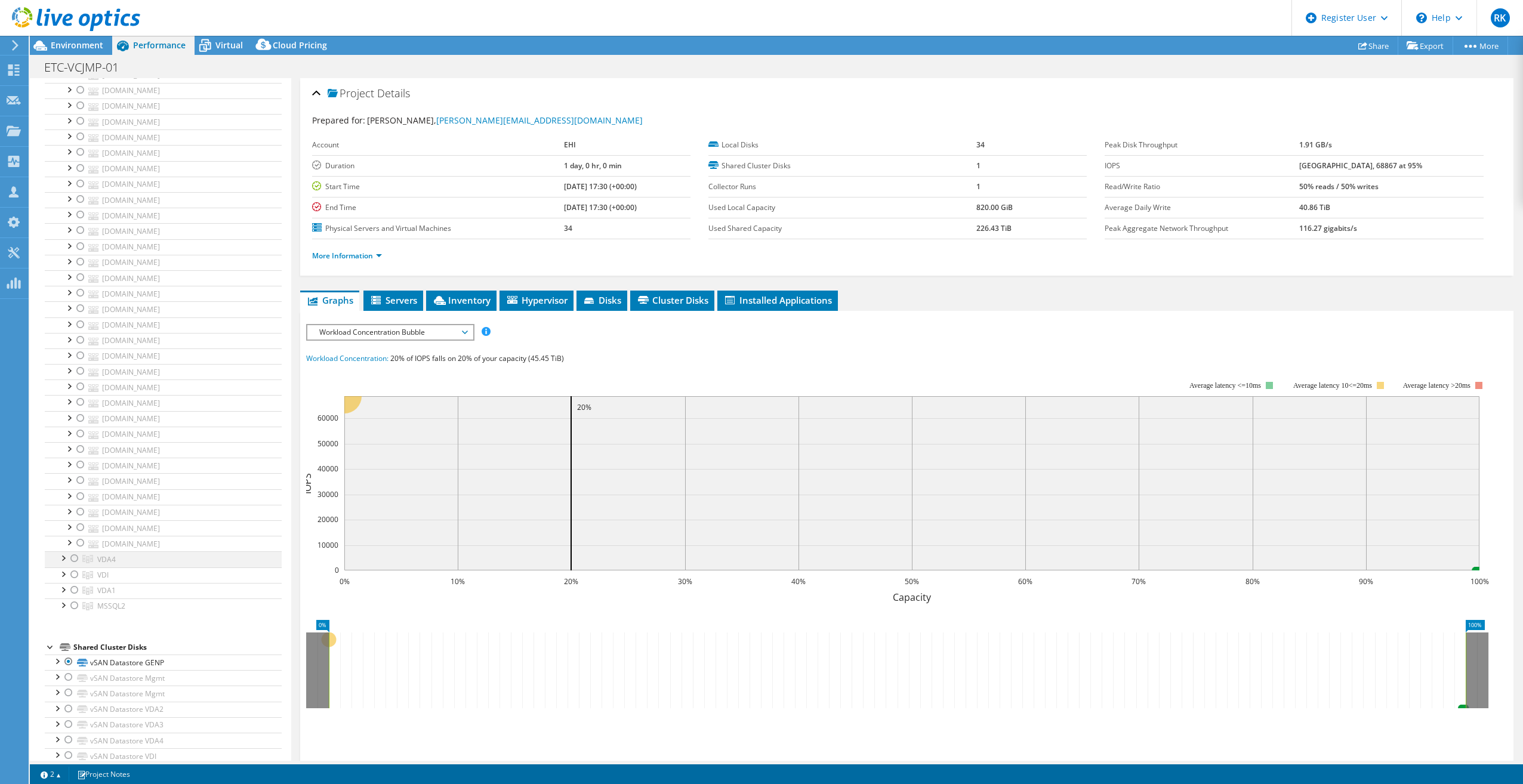
click at [60, 551] on div at bounding box center [63, 557] width 12 height 12
click at [63, 621] on div at bounding box center [63, 627] width 12 height 12
click at [62, 626] on div at bounding box center [63, 632] width 12 height 12
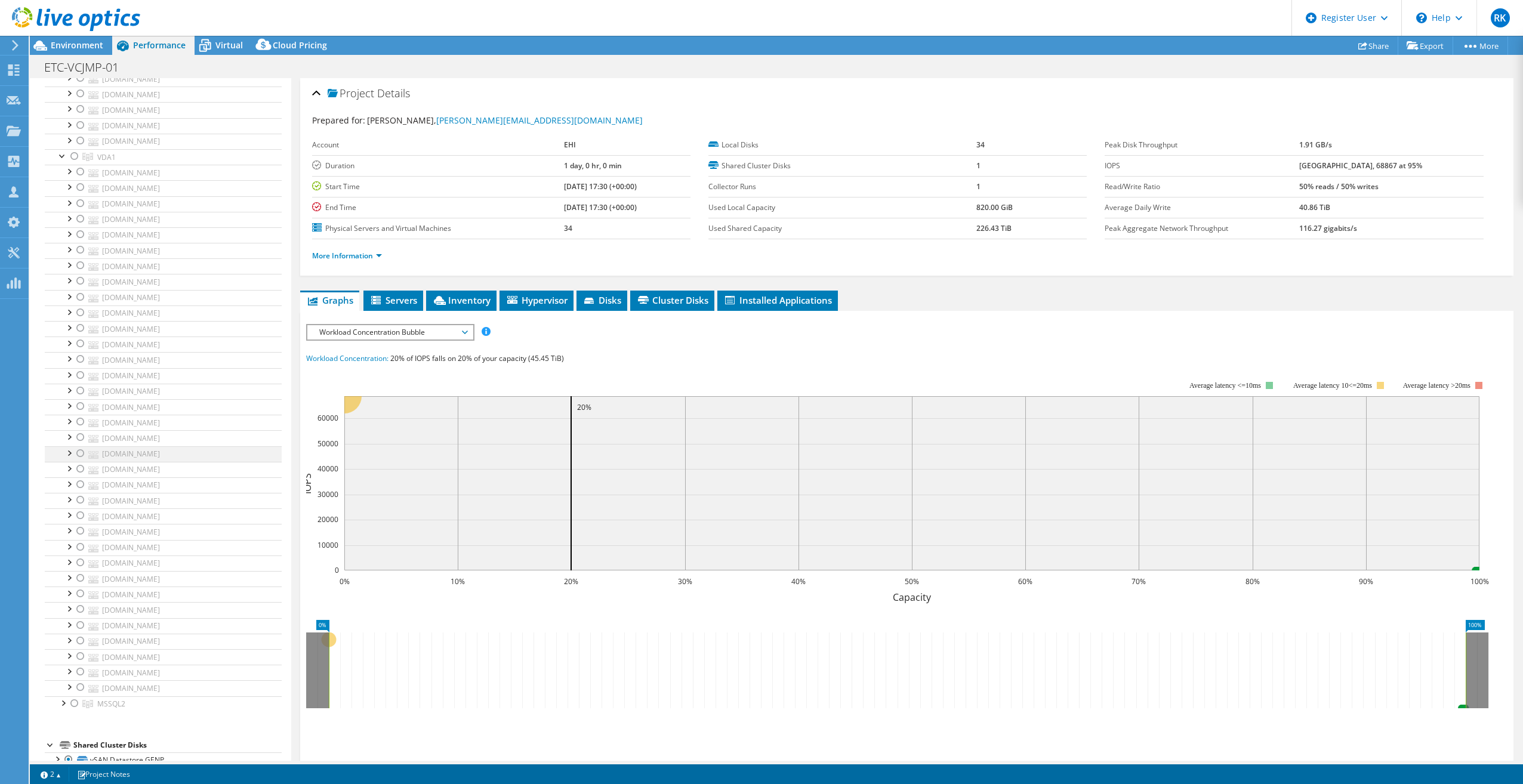
scroll to position [2924, 0]
click at [60, 695] on div at bounding box center [63, 701] width 12 height 12
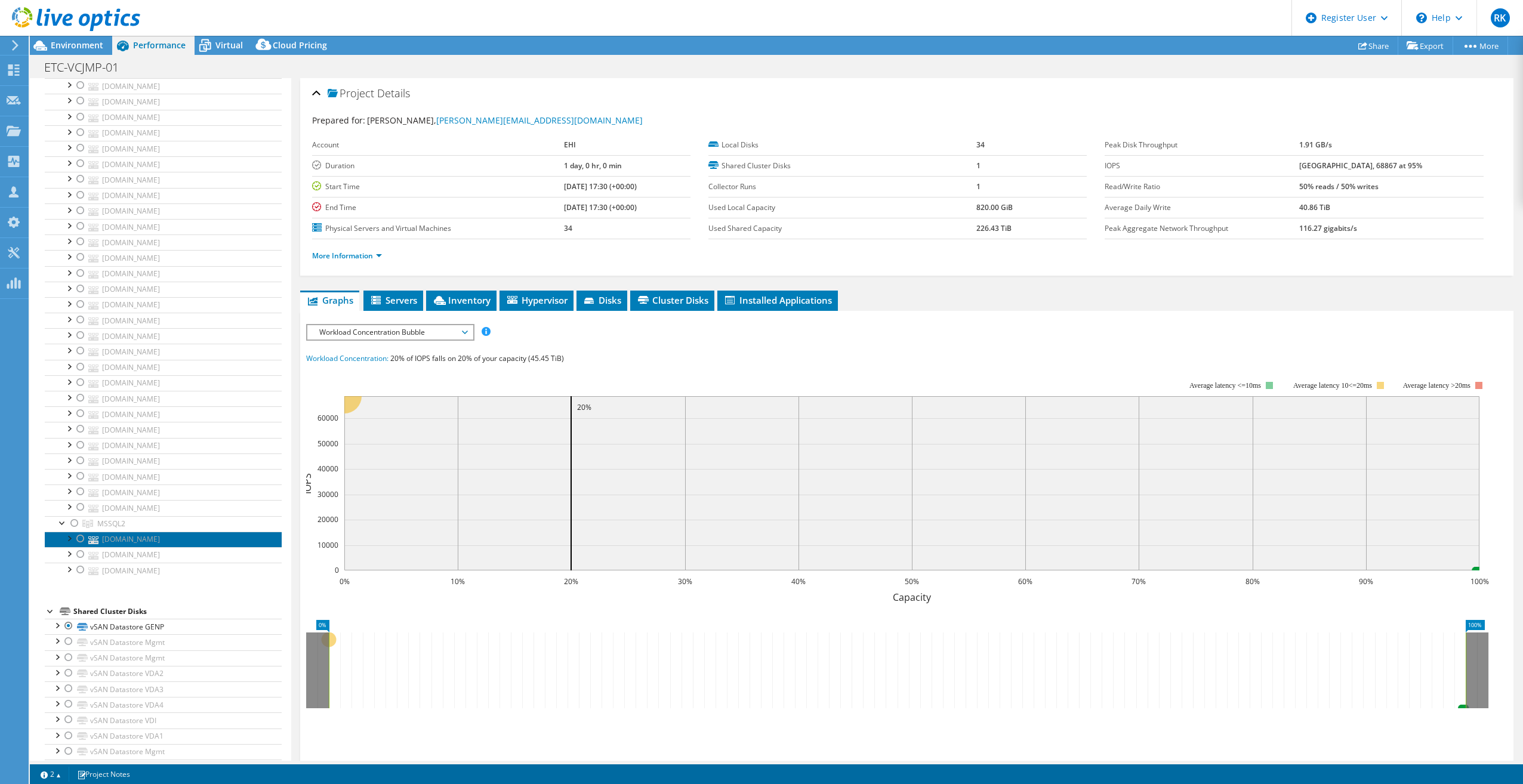
click at [125, 532] on link "etcesxsql51.corp.erac.com" at bounding box center [164, 539] width 237 height 16
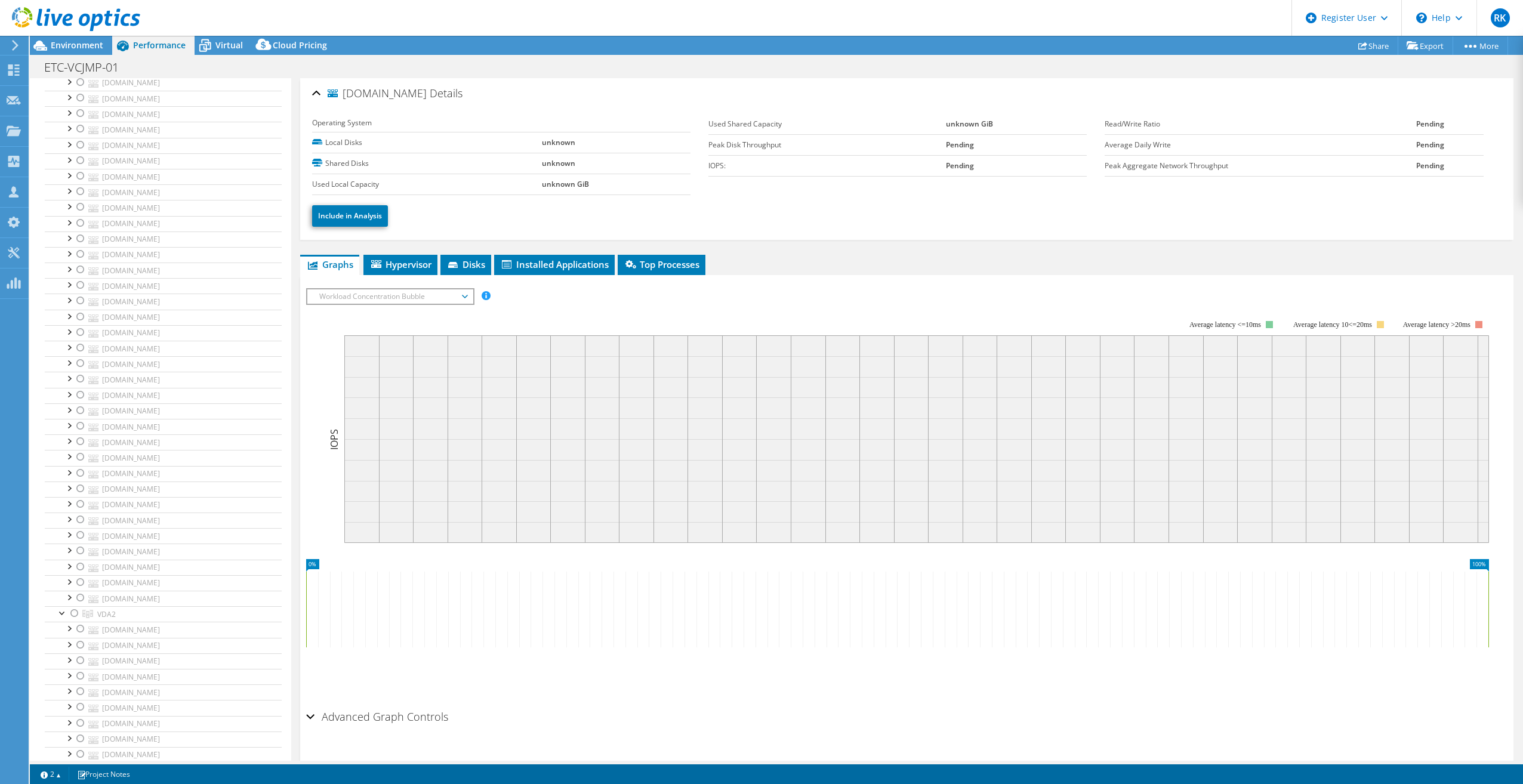
scroll to position [0, 0]
click at [71, 46] on span "Environment" at bounding box center [77, 45] width 53 height 11
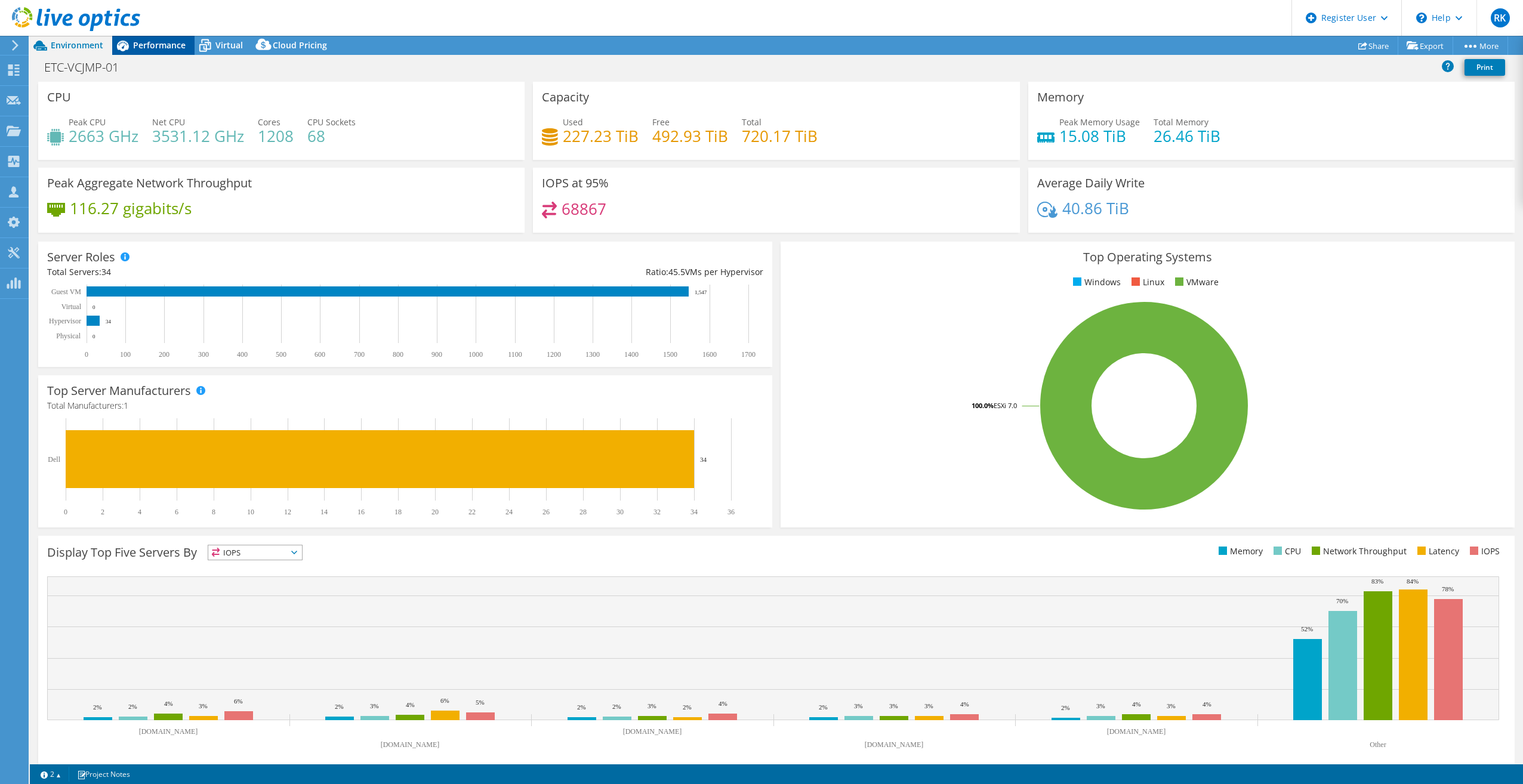
click at [178, 50] on span "Performance" at bounding box center [159, 45] width 53 height 11
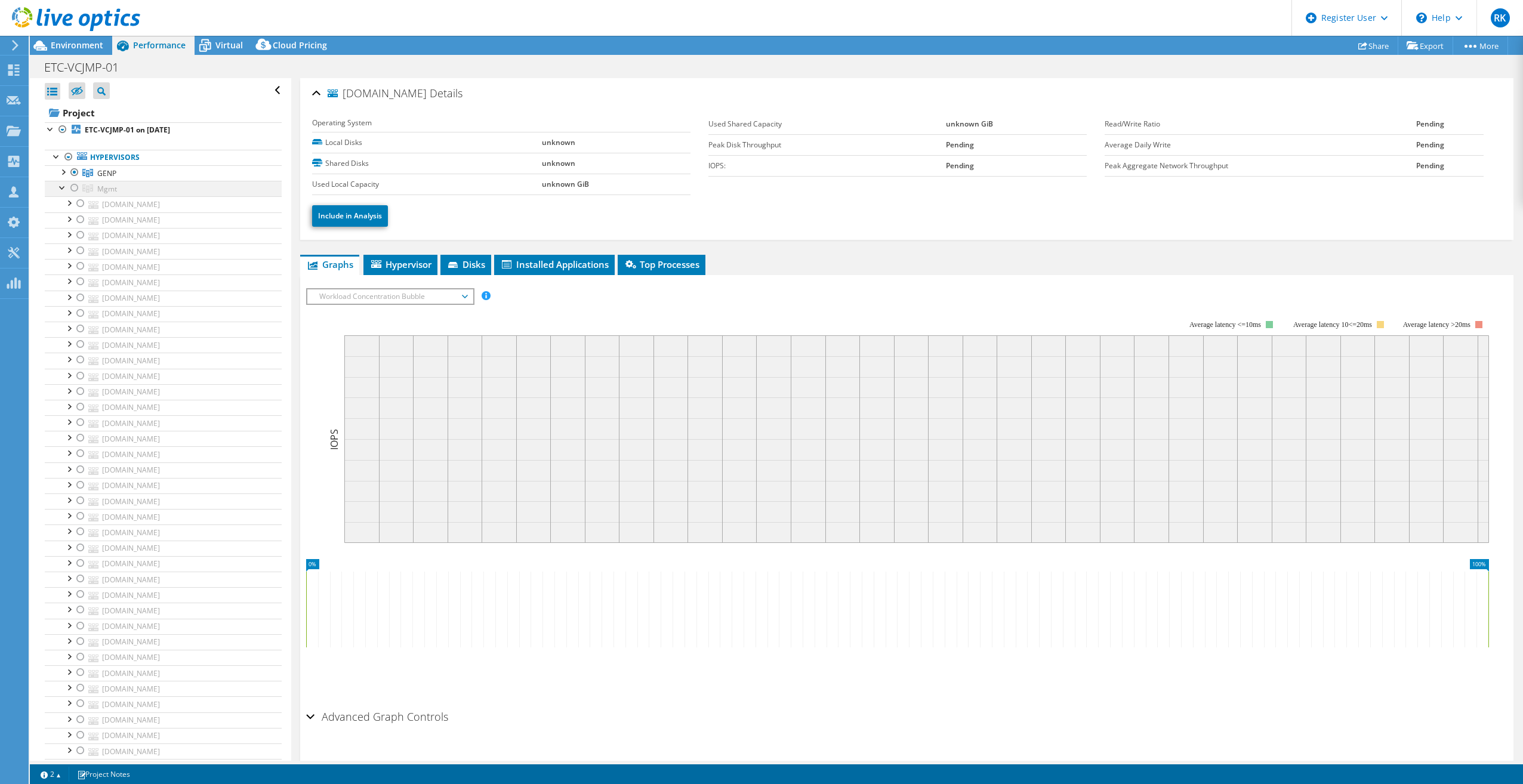
click at [59, 186] on div at bounding box center [63, 187] width 12 height 12
click at [334, 297] on span "Workload Concentration Bubble" at bounding box center [390, 296] width 153 height 14
click at [123, 173] on link "GENP" at bounding box center [164, 173] width 237 height 16
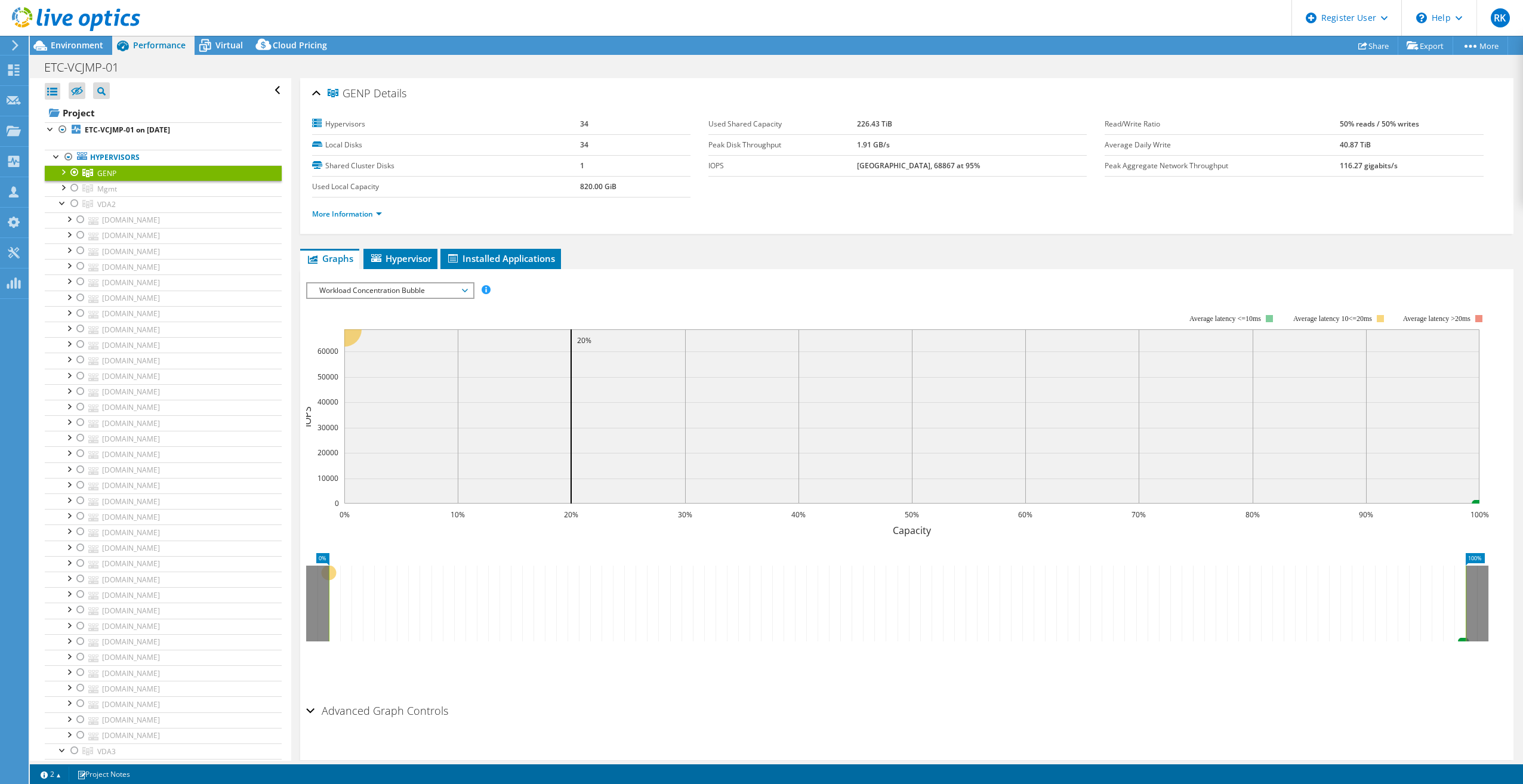
click at [365, 286] on span "Workload Concentration Bubble" at bounding box center [390, 290] width 153 height 14
click at [359, 371] on li "CPU Percentage" at bounding box center [390, 376] width 165 height 14
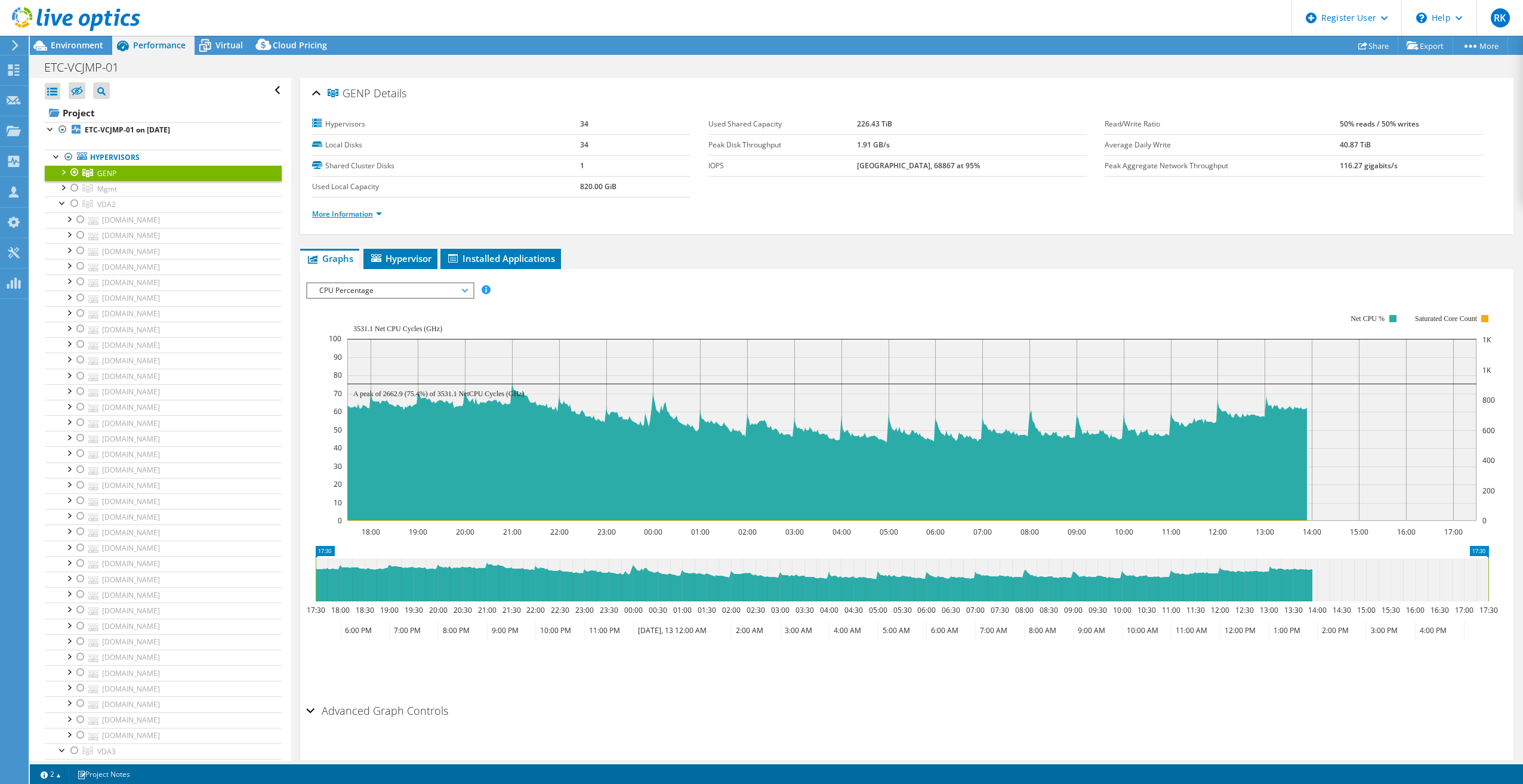
click at [371, 212] on link "More Information" at bounding box center [347, 214] width 70 height 11
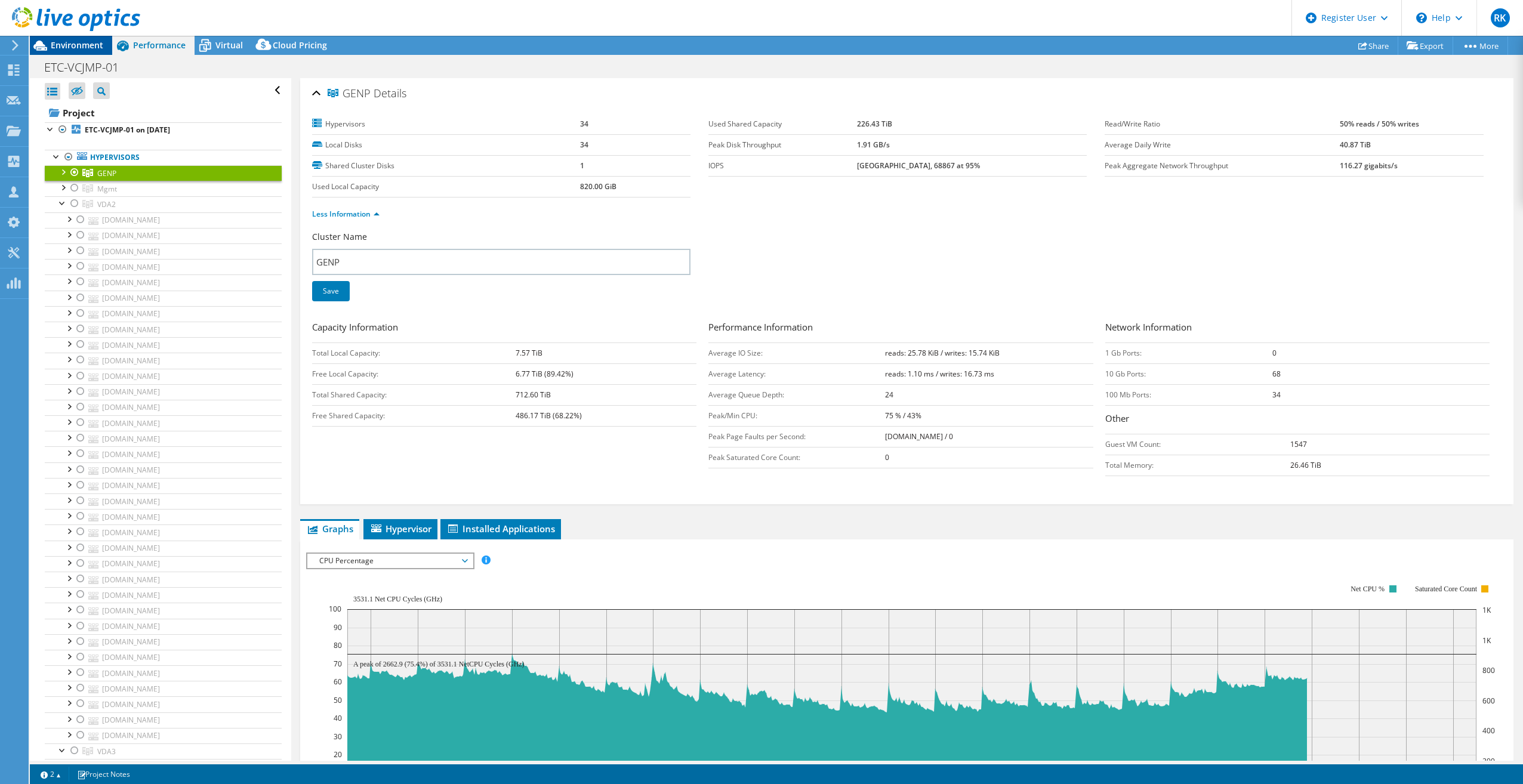
click at [83, 50] on span "Environment" at bounding box center [77, 45] width 53 height 11
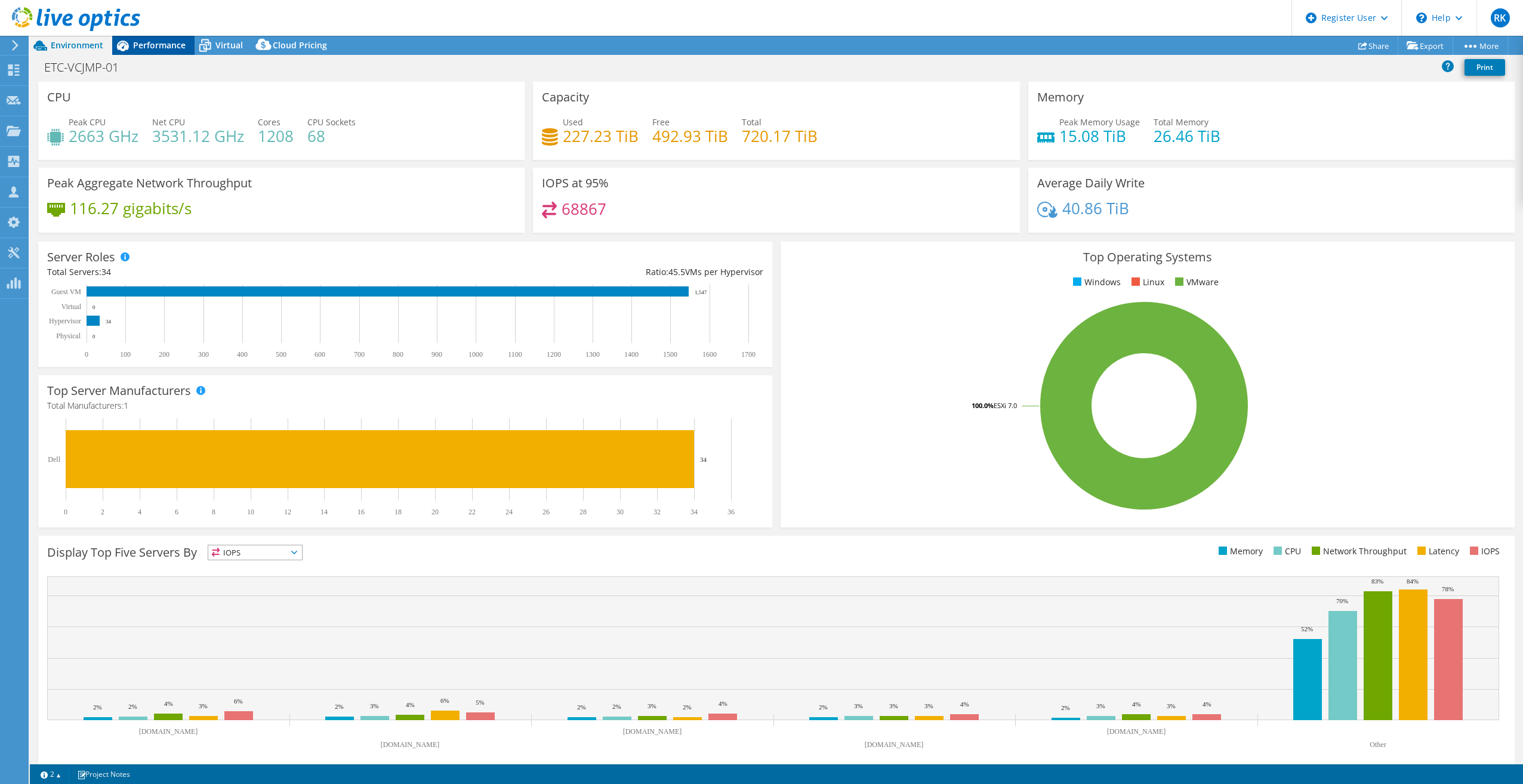
click at [150, 48] on span "Performance" at bounding box center [159, 45] width 53 height 11
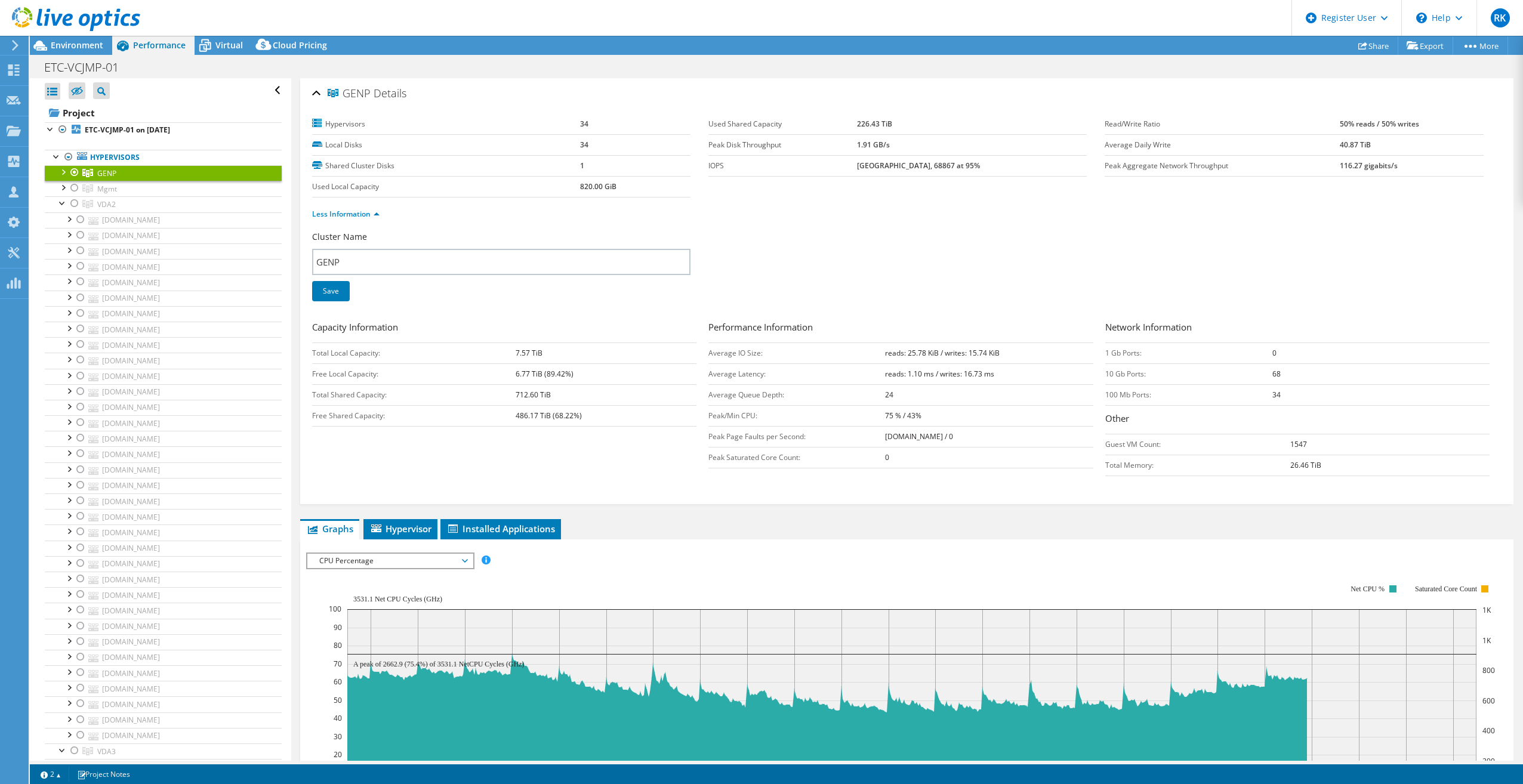
click at [59, 171] on div at bounding box center [63, 171] width 12 height 12
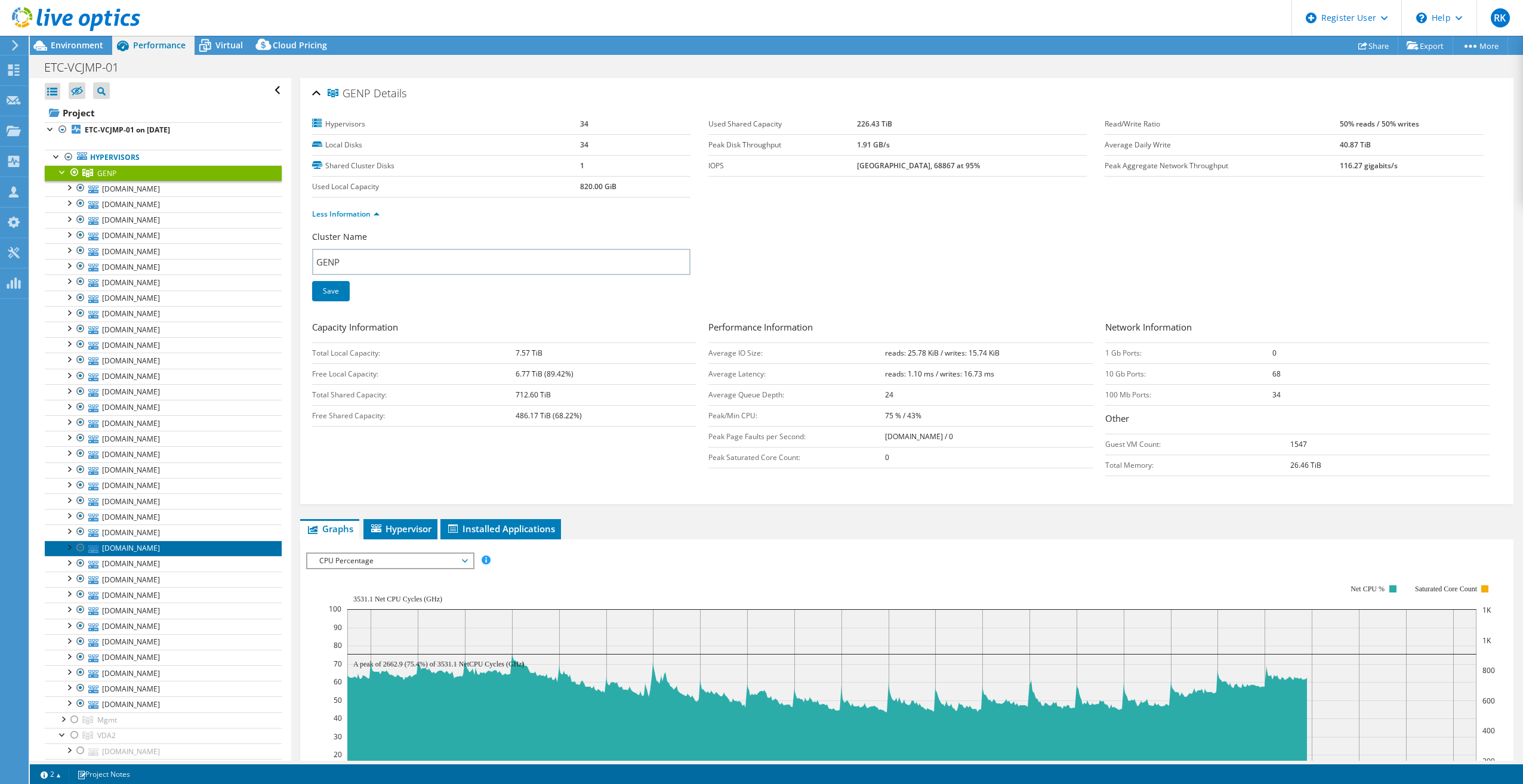
click at [146, 541] on link "etcesxgen143.corp.erac.com" at bounding box center [164, 548] width 237 height 16
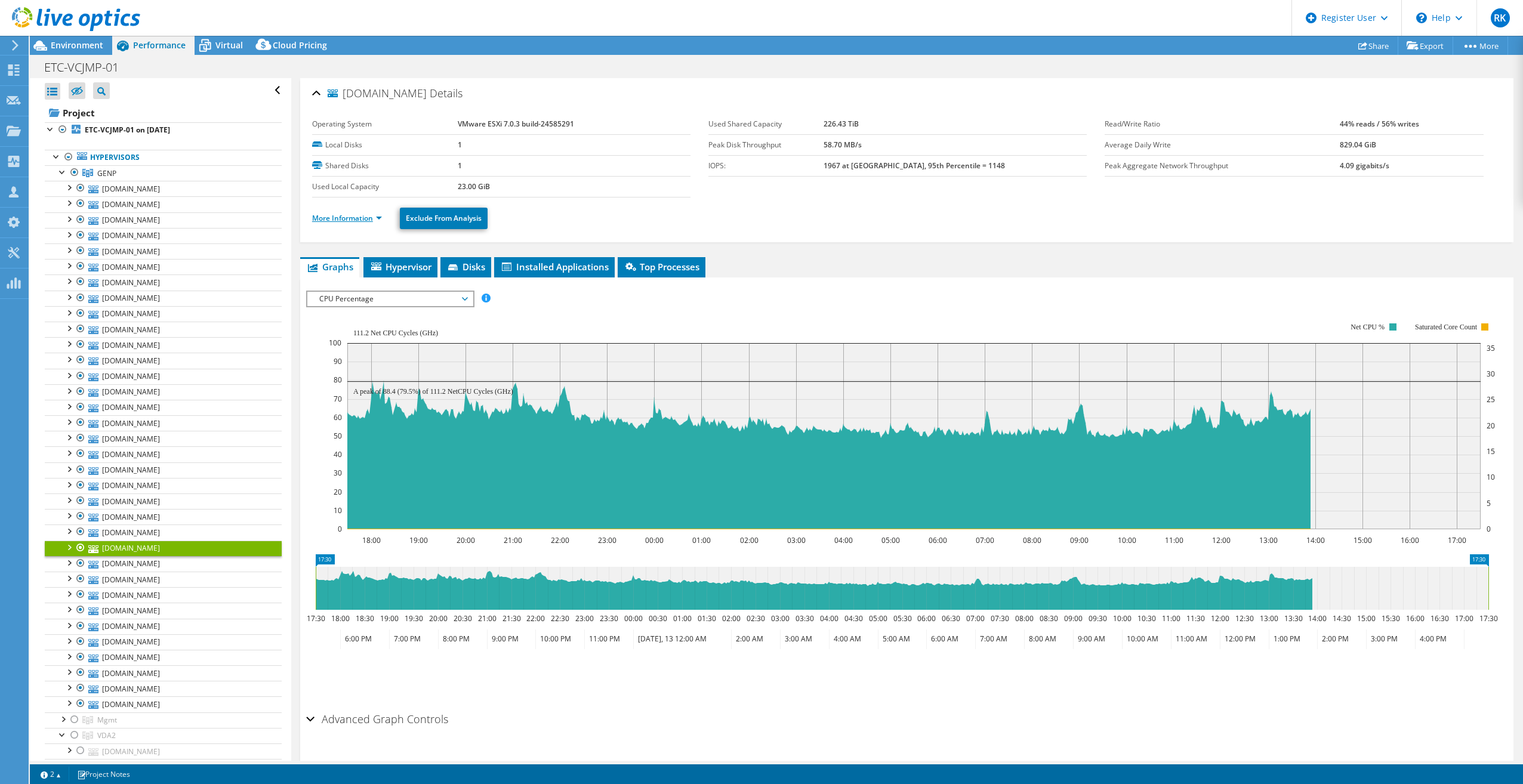
click at [382, 218] on link "More Information" at bounding box center [347, 218] width 70 height 11
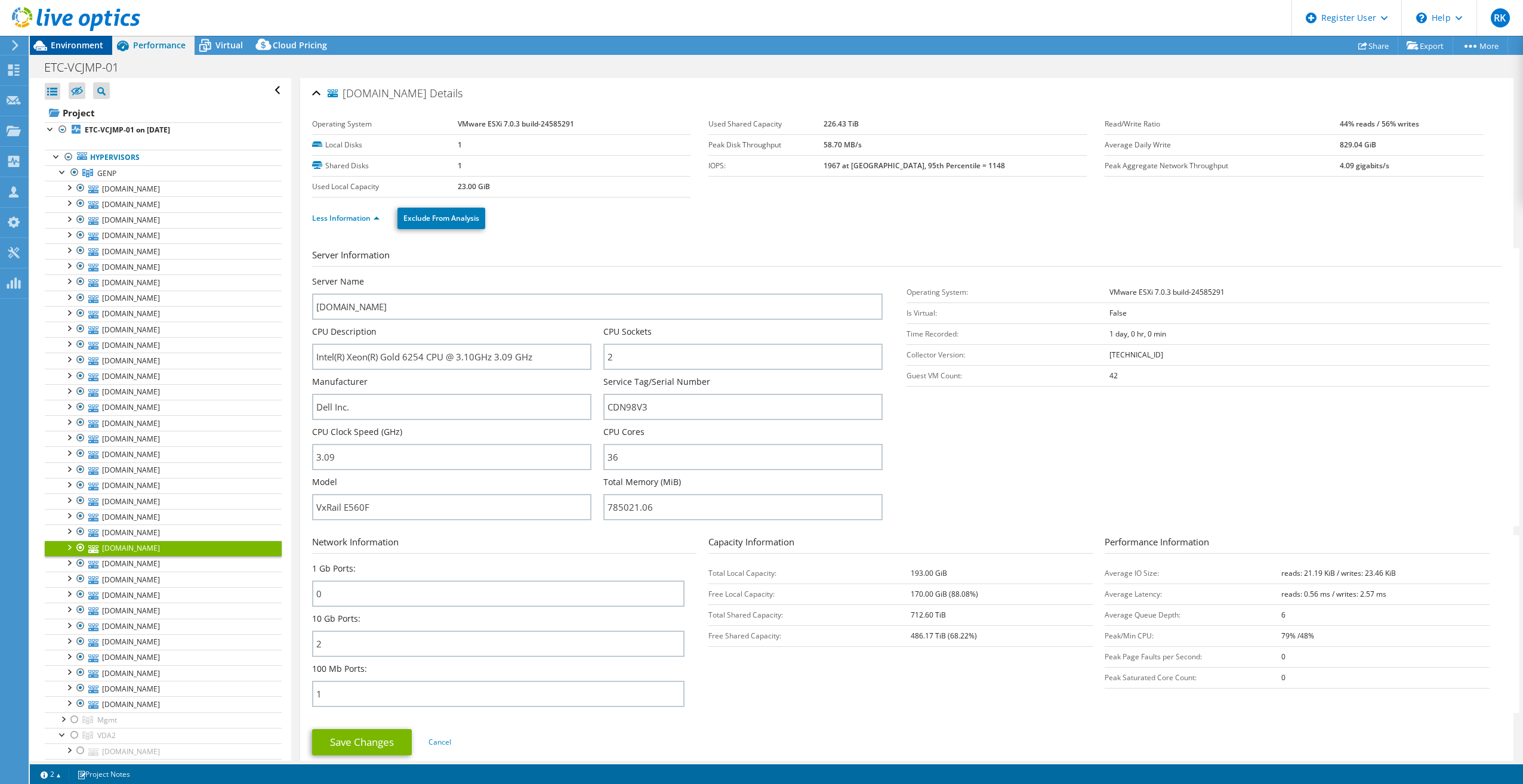
click at [57, 44] on span "Environment" at bounding box center [77, 45] width 53 height 11
